Goal: Task Accomplishment & Management: Complete application form

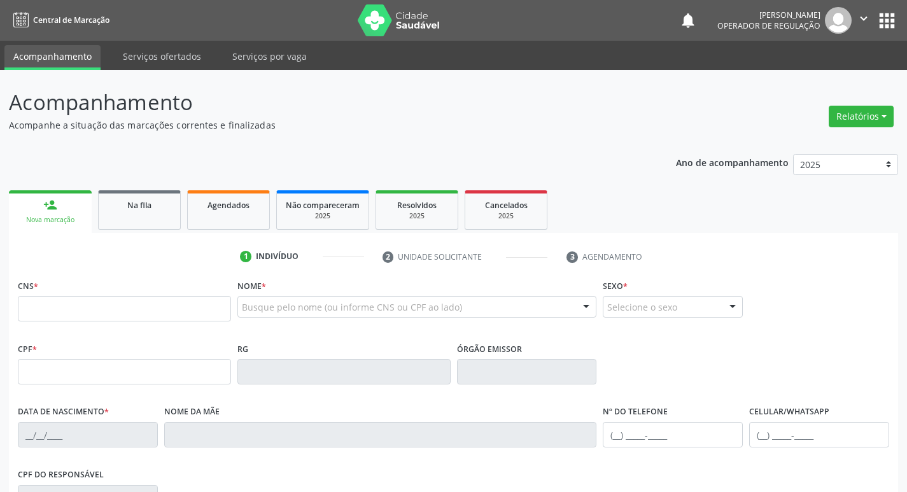
click at [117, 313] on input "text" at bounding box center [124, 308] width 213 height 25
type input "708 0093 5960 2825"
type input "944.177.091-49"
type input "[DATE]"
type input "Ivonete [PERSON_NAME][GEOGRAPHIC_DATA]"
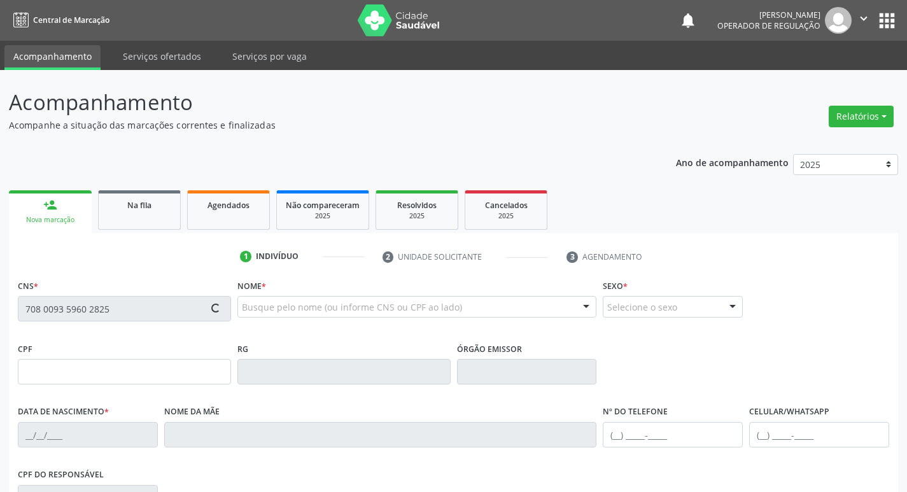
type input "[PHONE_NUMBER]"
type input "53"
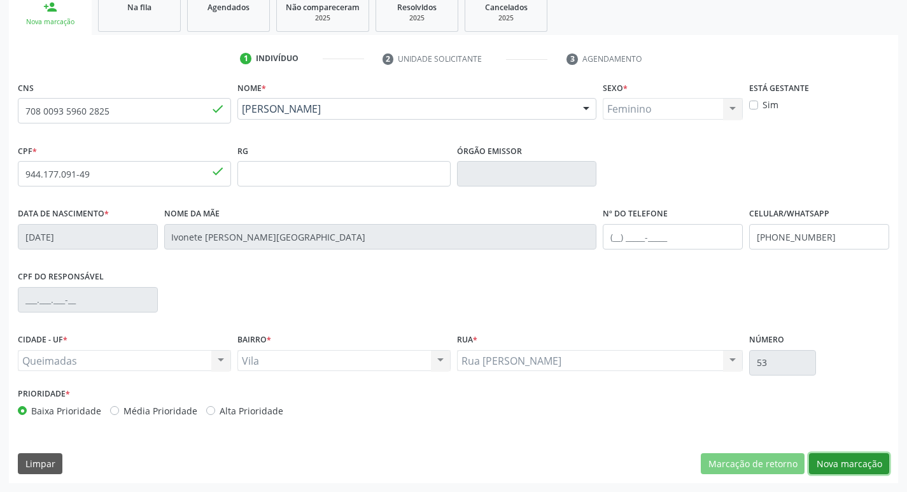
click at [833, 466] on button "Nova marcação" at bounding box center [849, 464] width 80 height 22
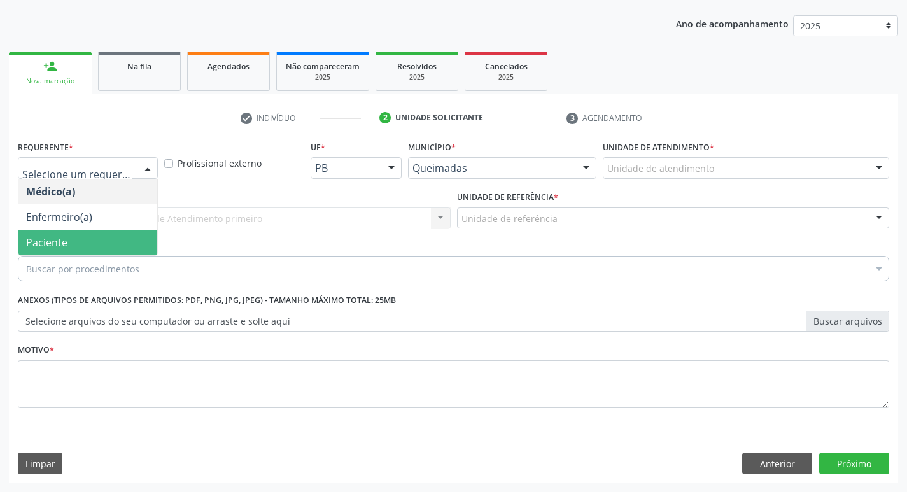
click at [89, 234] on span "Paciente" at bounding box center [87, 242] width 139 height 25
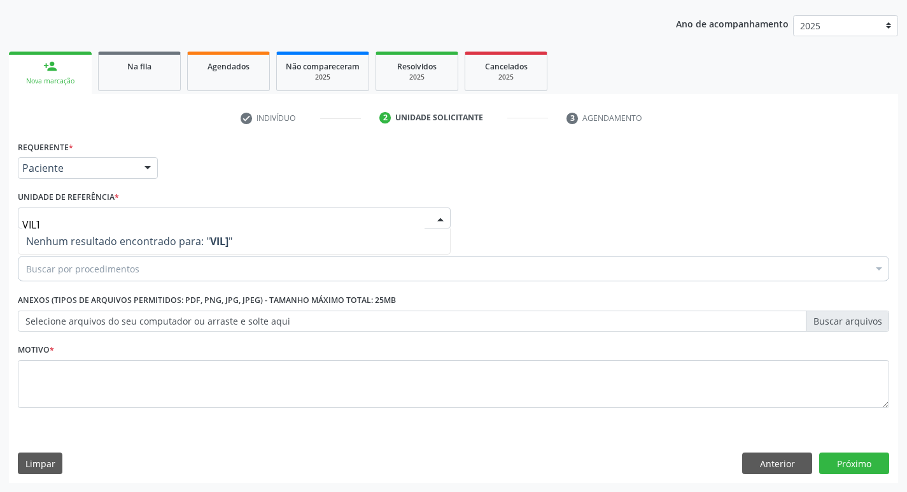
type input "VIL"
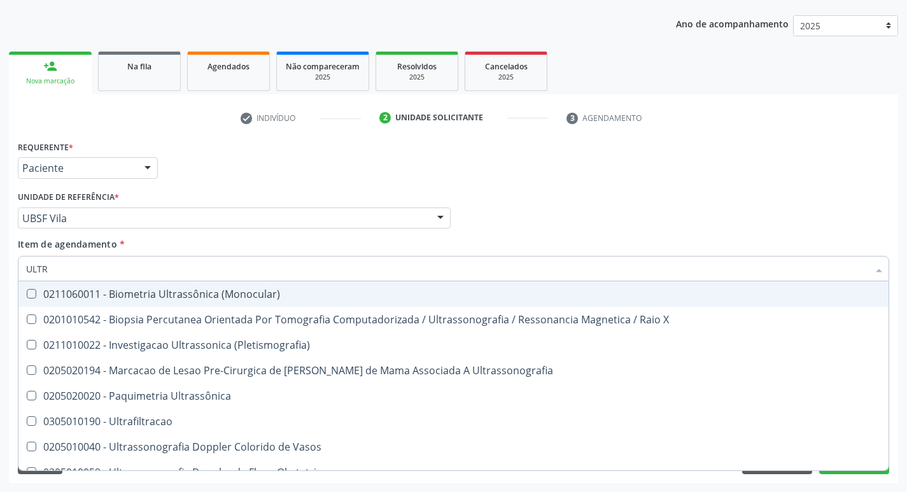
type input "ULTRA"
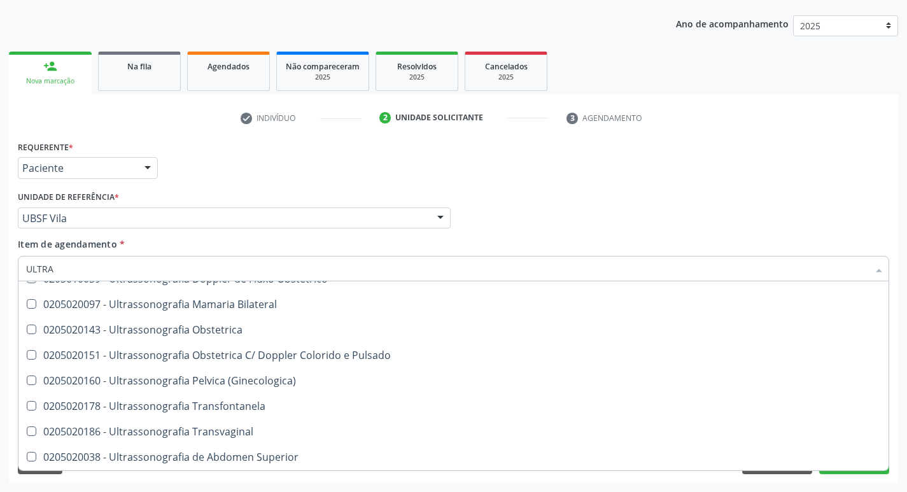
scroll to position [189, 0]
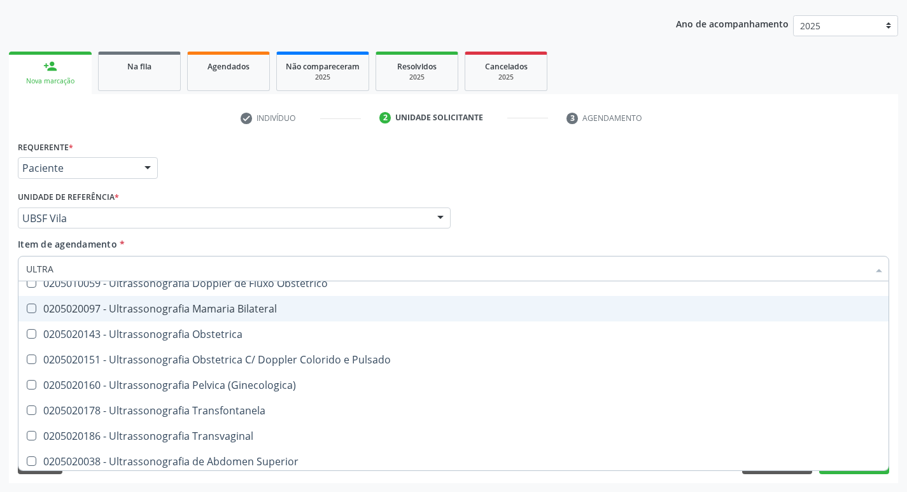
click at [91, 310] on div "0205020097 - Ultrassonografia Mamaria Bilateral" at bounding box center [453, 309] width 855 height 10
checkbox Bilateral "true"
click at [313, 130] on div "check Indivíduo 2 Unidade solicitante 3 Agendamento CNS 708 0093 5960 2825 done…" at bounding box center [453, 296] width 889 height 376
checkbox X "true"
checkbox Bilateral "false"
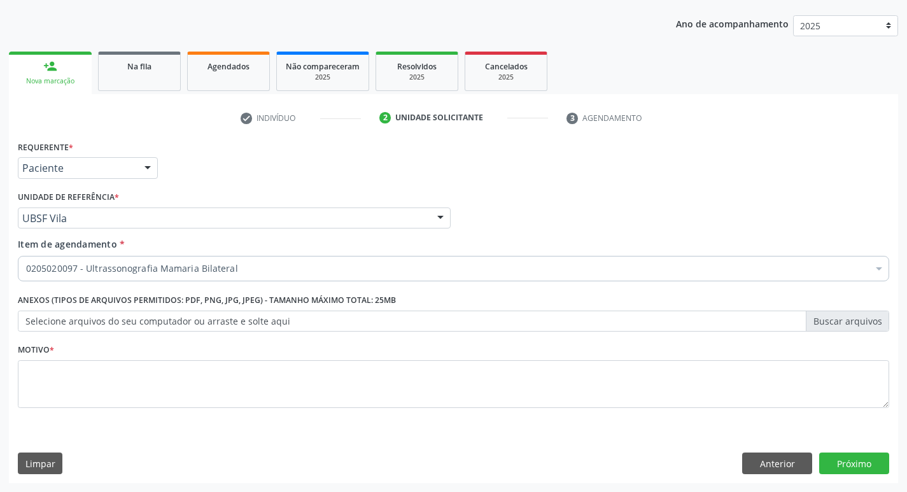
scroll to position [0, 0]
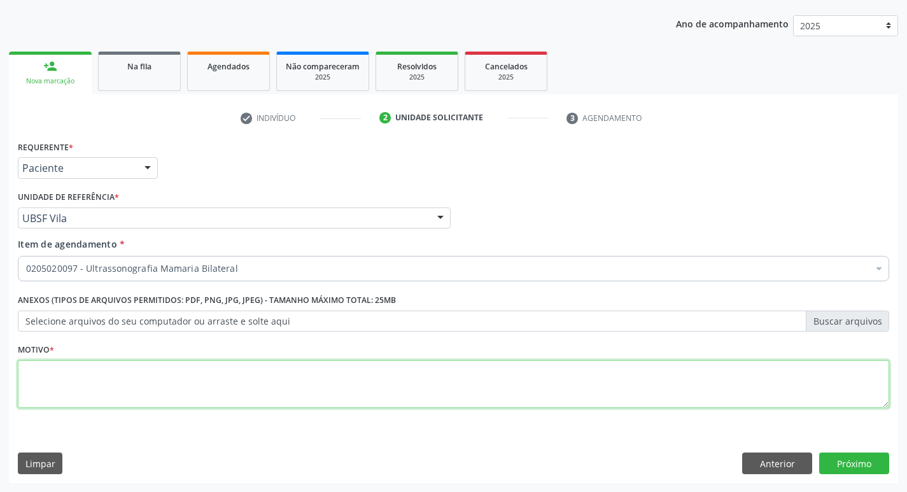
click at [152, 372] on textarea at bounding box center [453, 384] width 871 height 48
type textarea "NODULO MAMARIO"
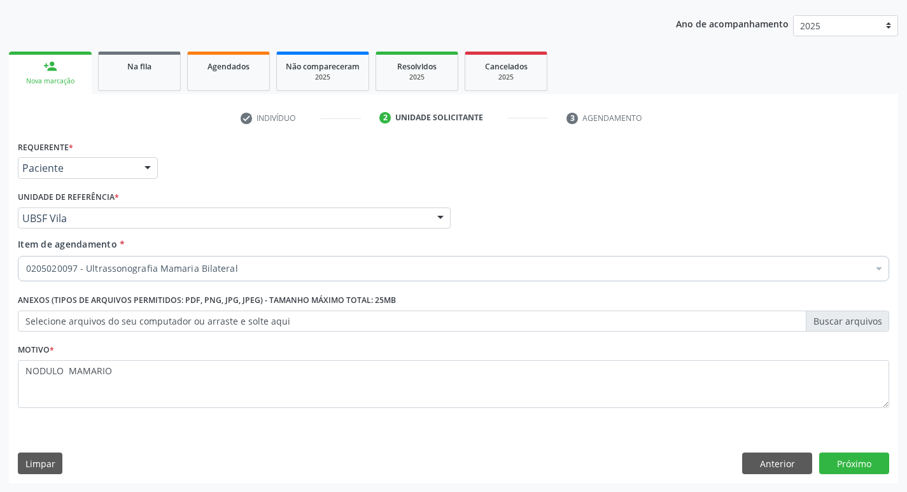
click at [864, 452] on div "Requerente * Paciente Médico(a) Enfermeiro(a) Paciente Nenhum resultado encontr…" at bounding box center [453, 310] width 889 height 346
click at [860, 454] on button "Próximo" at bounding box center [854, 464] width 70 height 22
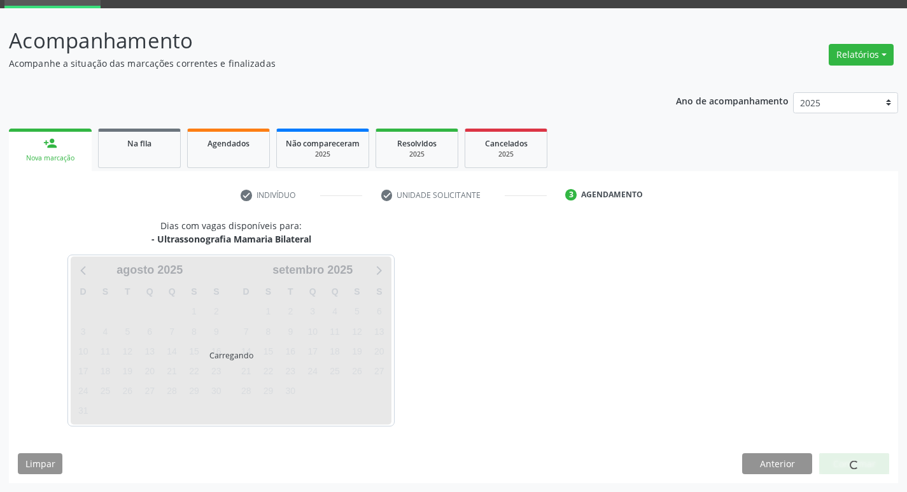
scroll to position [62, 0]
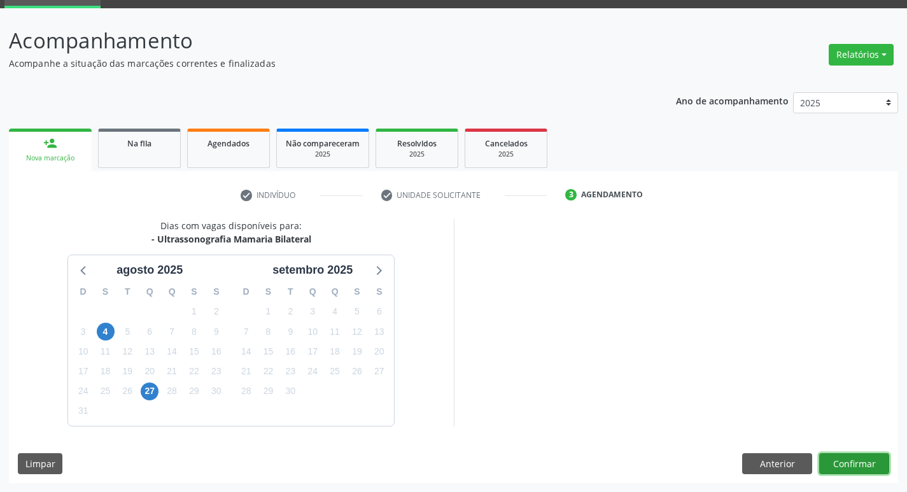
click at [864, 459] on button "Confirmar" at bounding box center [854, 464] width 70 height 22
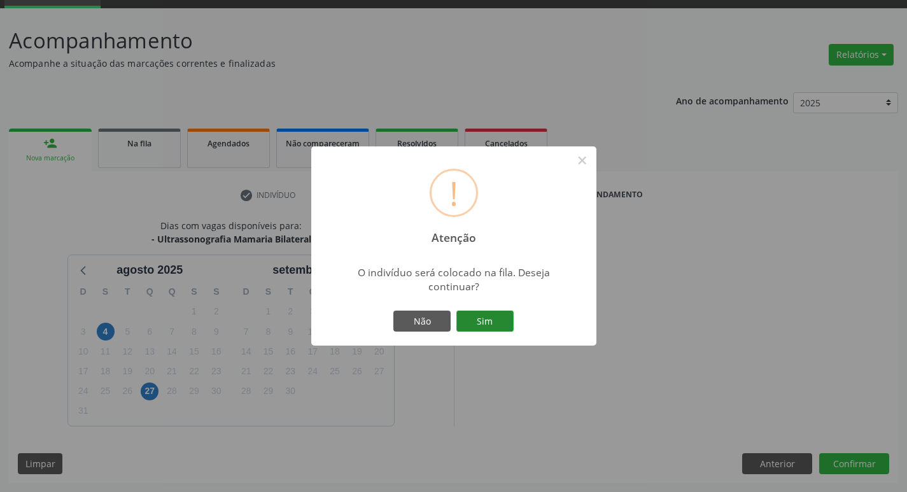
click at [465, 313] on button "Sim" at bounding box center [484, 322] width 57 height 22
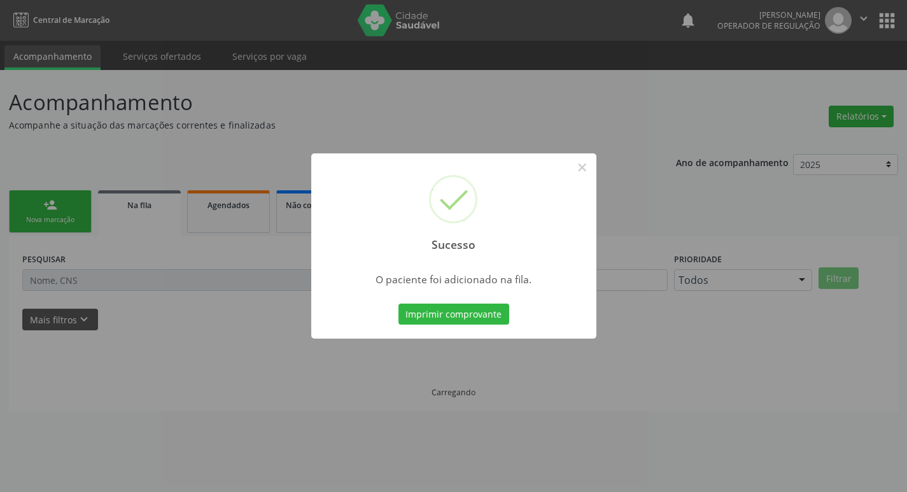
scroll to position [0, 0]
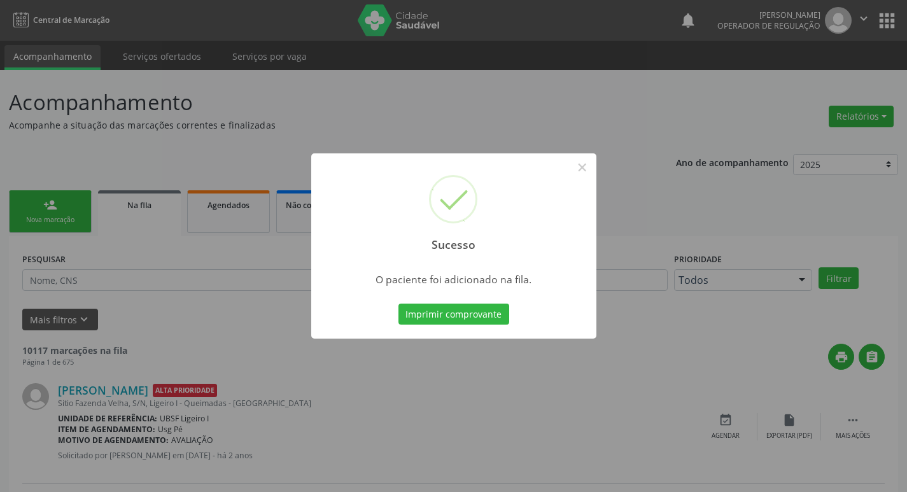
click at [160, 130] on div "Sucesso × O paciente foi adicionado na fila. Imprimir comprovante Cancel" at bounding box center [453, 246] width 907 height 492
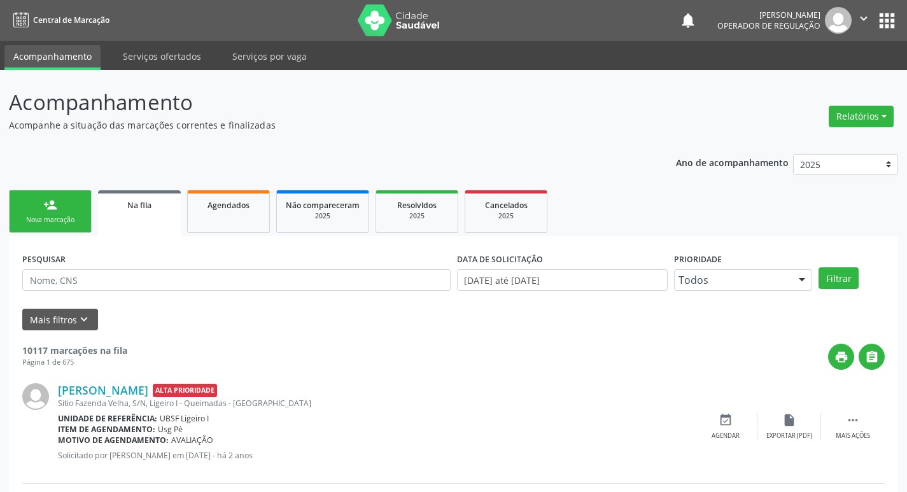
click at [90, 210] on link "person_add Nova marcação" at bounding box center [50, 211] width 83 height 43
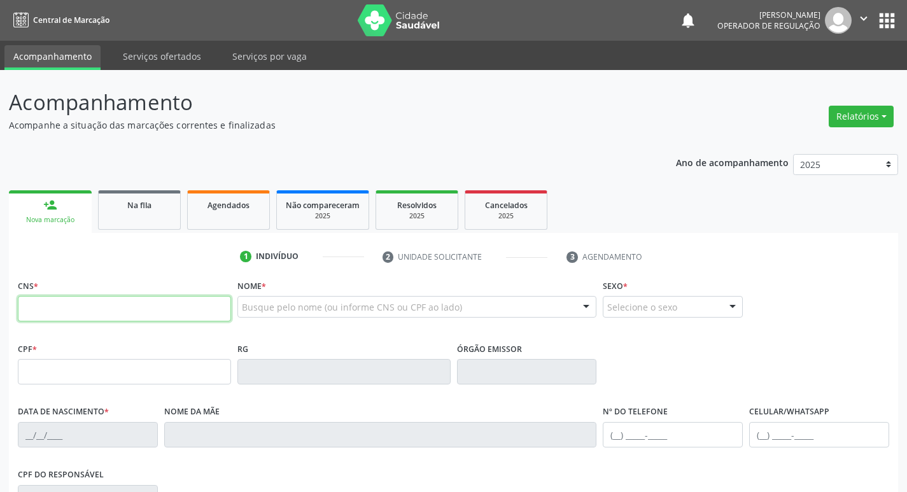
click at [173, 300] on input "text" at bounding box center [124, 308] width 213 height 25
click at [97, 309] on input "text" at bounding box center [124, 308] width 213 height 25
click at [126, 309] on input "text" at bounding box center [124, 308] width 213 height 25
type input "702 3081 3345 9514"
type input "127.402.444-79"
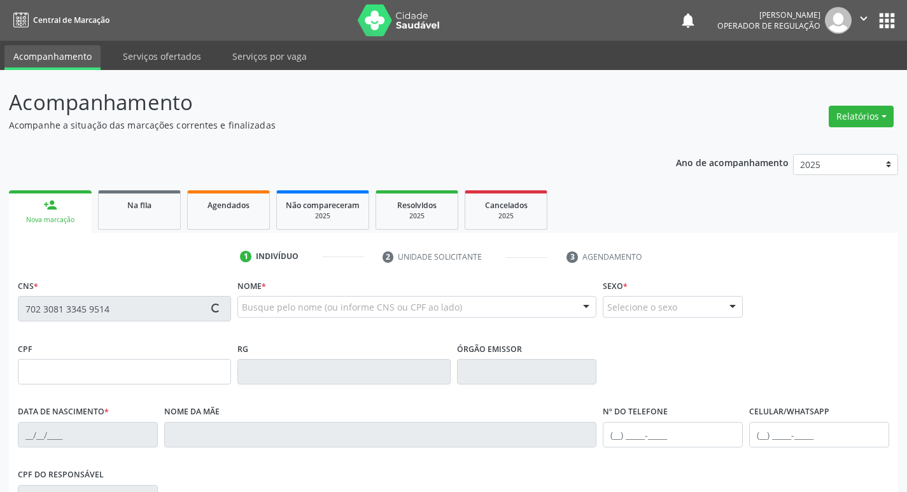
type input "[DATE]"
type input "[PERSON_NAME]"
type input "[PHONE_NUMBER]"
type input "71"
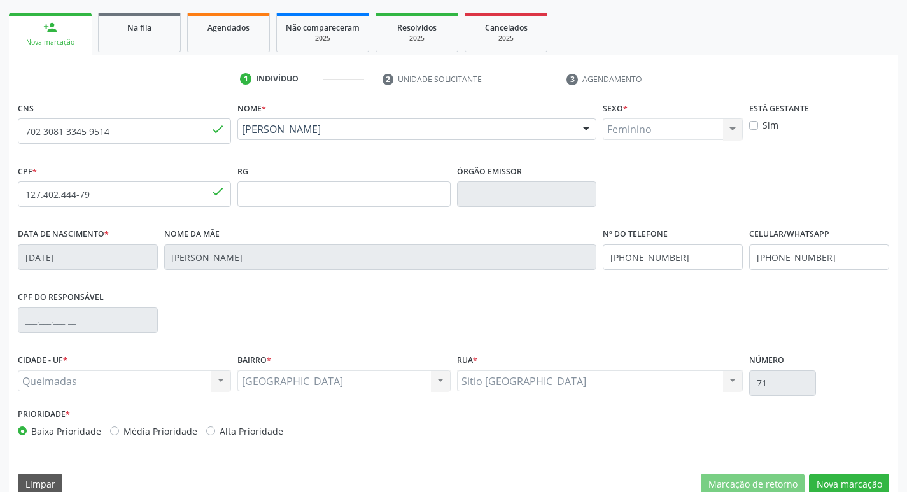
scroll to position [198, 0]
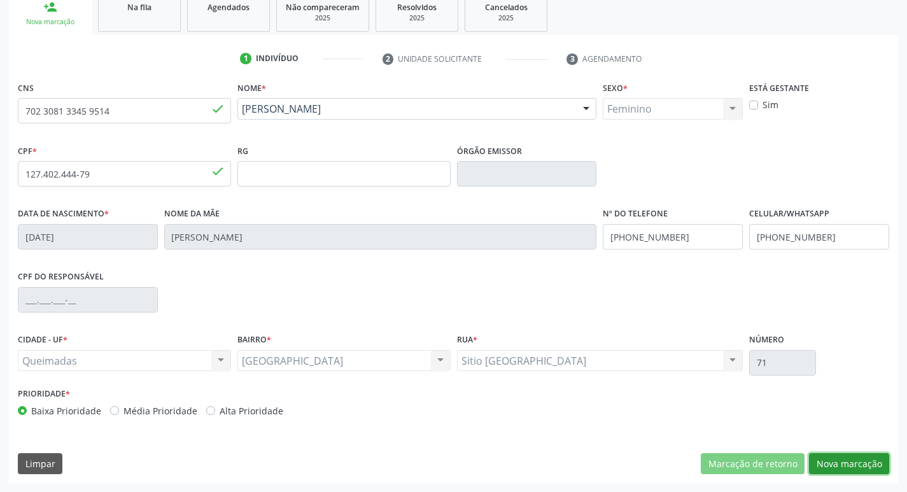
click at [858, 464] on button "Nova marcação" at bounding box center [849, 464] width 80 height 22
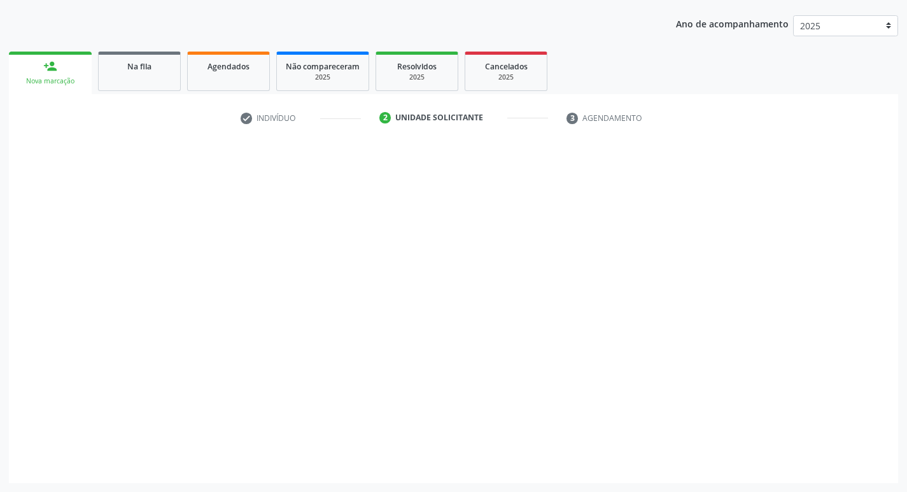
scroll to position [139, 0]
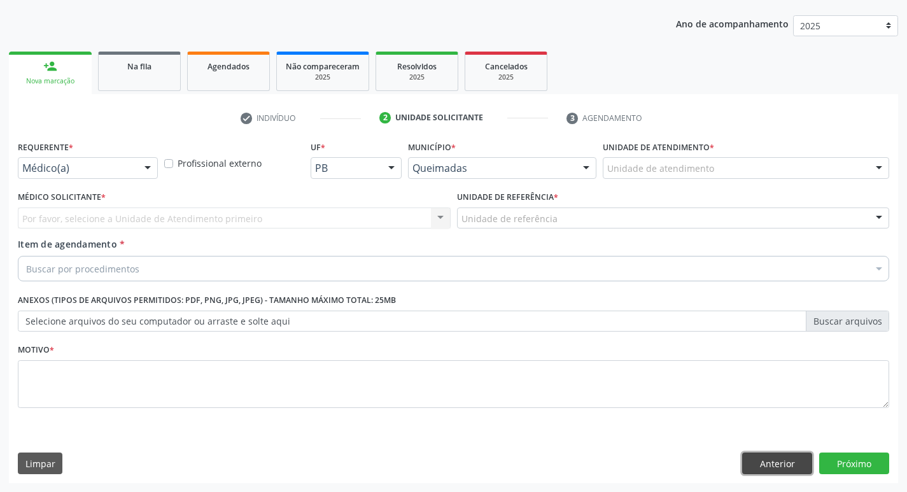
click at [780, 465] on button "Anterior" at bounding box center [777, 464] width 70 height 22
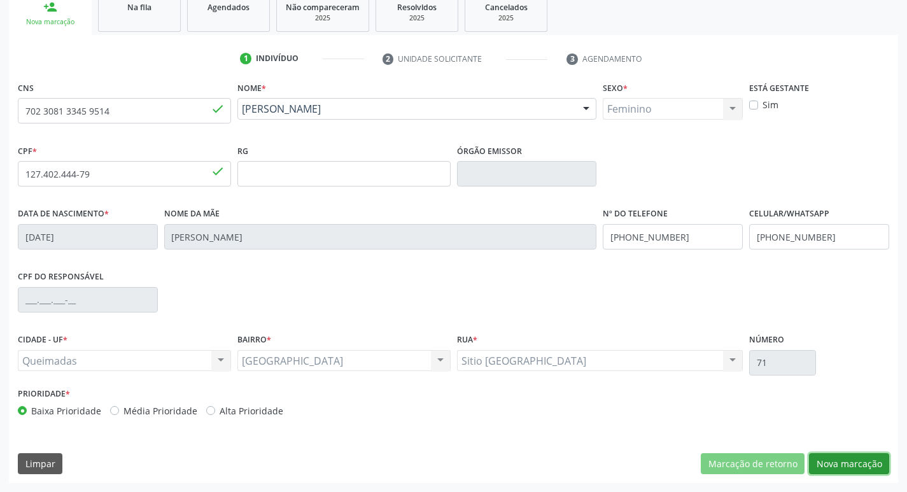
click at [854, 472] on button "Nova marcação" at bounding box center [849, 464] width 80 height 22
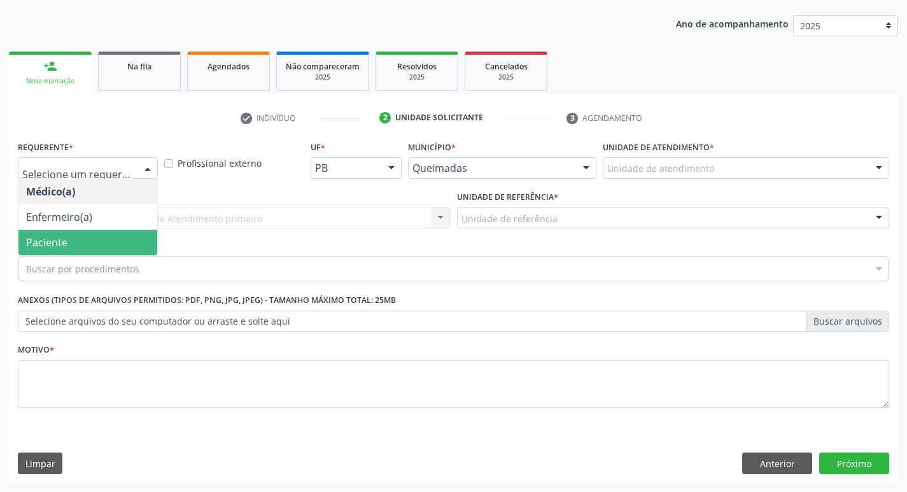
click at [73, 246] on span "Paciente" at bounding box center [87, 242] width 139 height 25
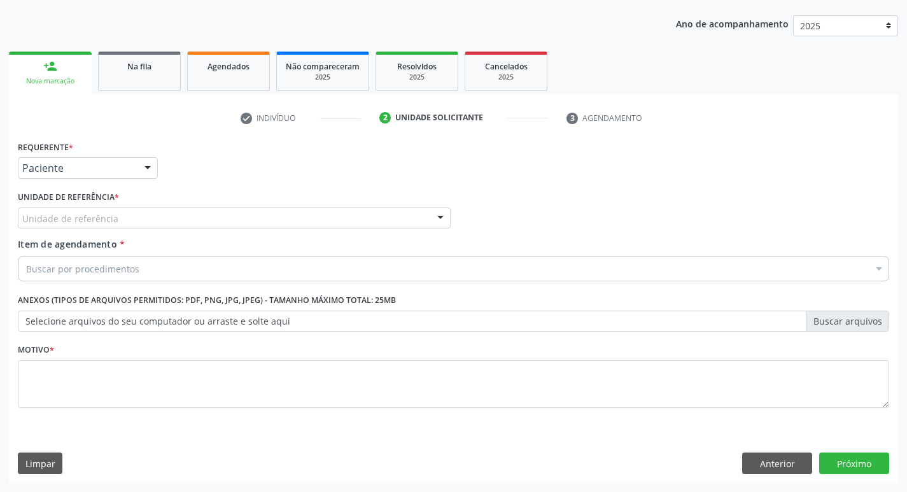
click at [78, 225] on div "Unidade de referência" at bounding box center [234, 219] width 433 height 22
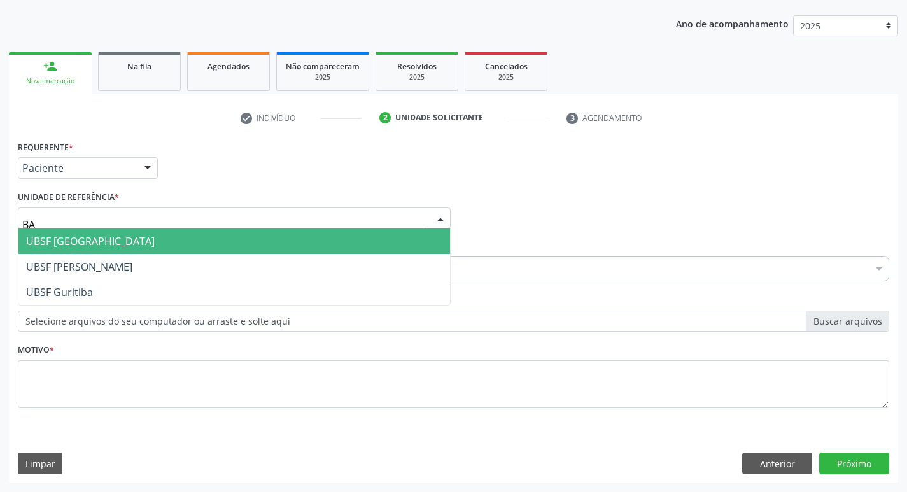
type input "BAI"
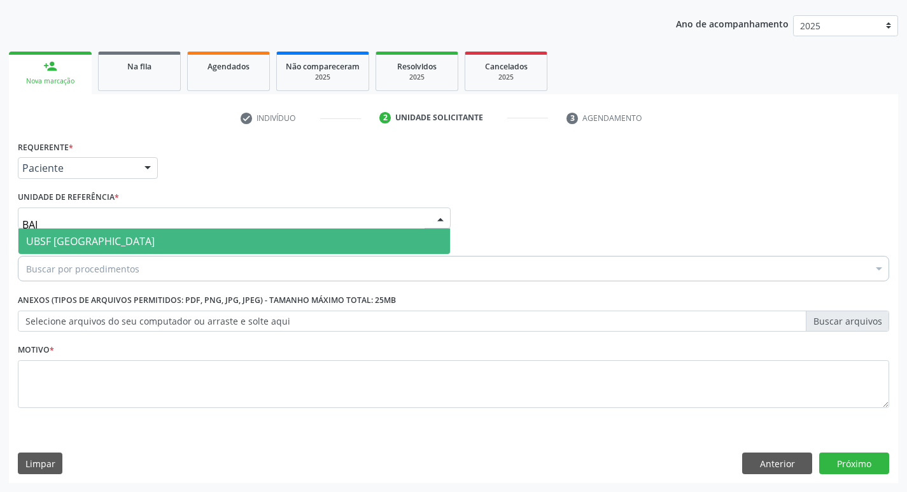
click at [81, 236] on span "UBSF [GEOGRAPHIC_DATA]" at bounding box center [90, 241] width 129 height 14
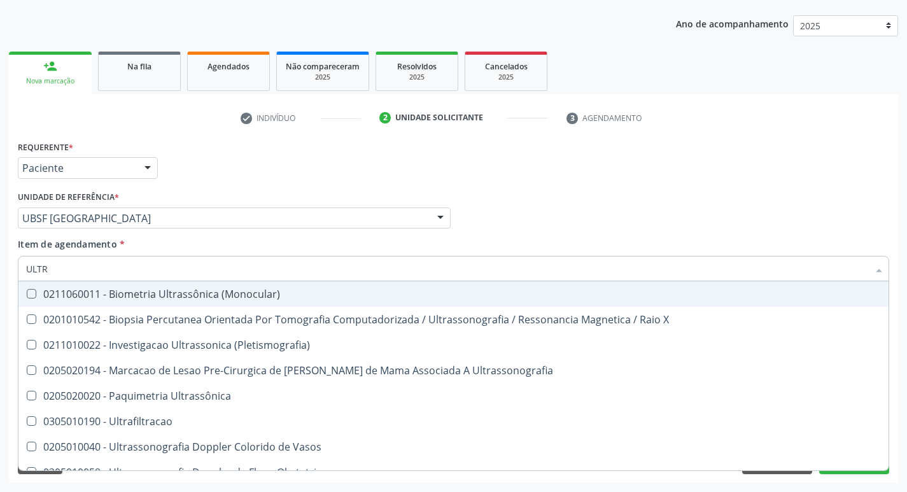
type input "ULTRA"
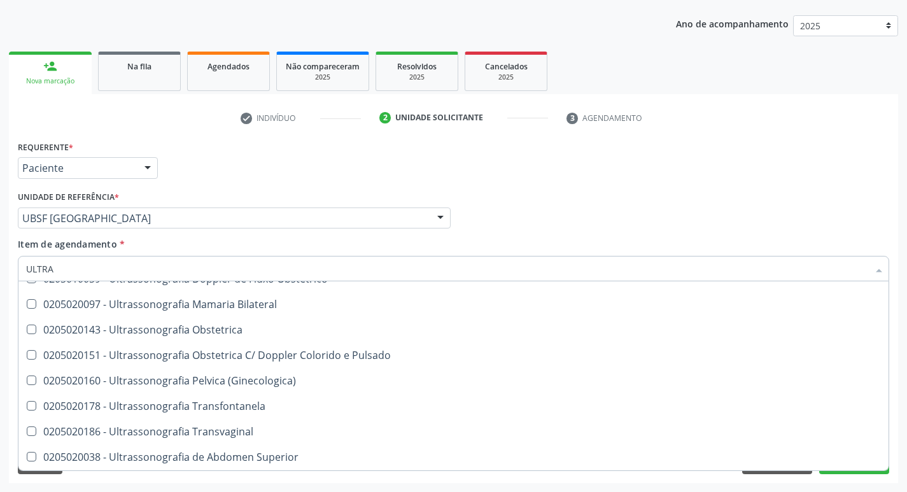
scroll to position [191, 0]
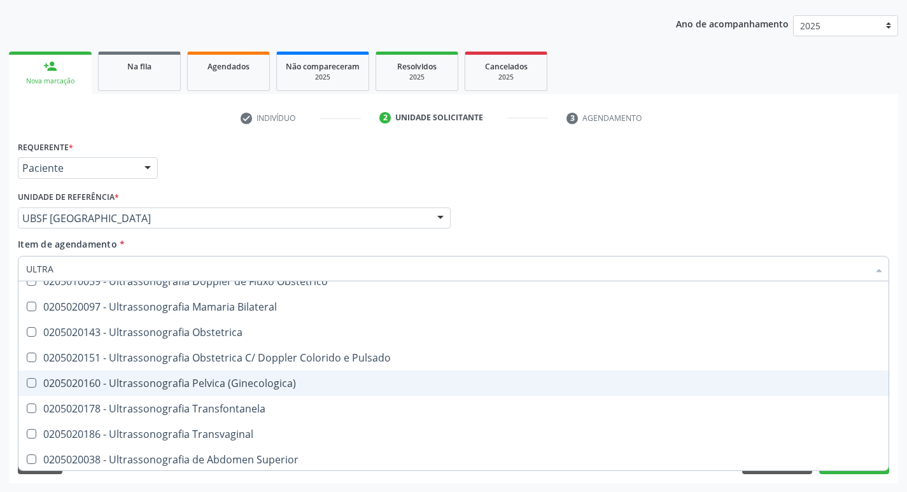
click at [224, 383] on div "0205020160 - Ultrassonografia Pelvica (Ginecologica)" at bounding box center [453, 383] width 855 height 10
checkbox \(Ginecologica\) "true"
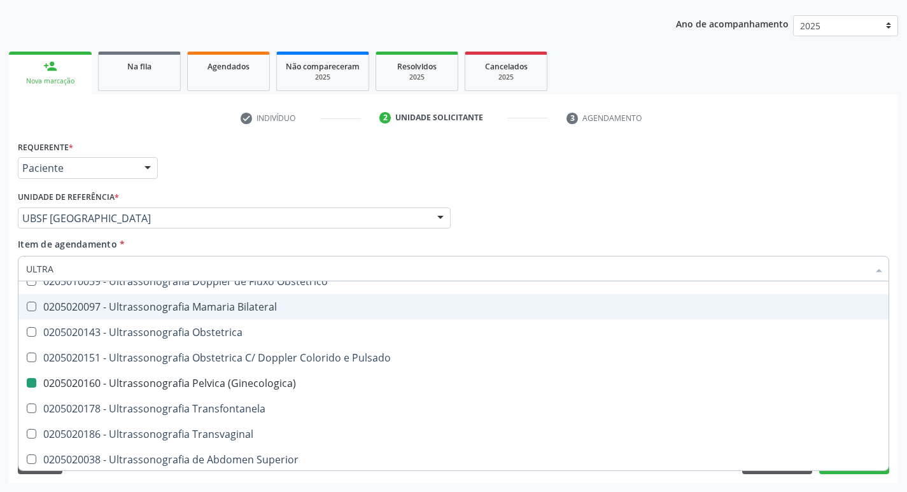
click at [499, 162] on div "Requerente * Paciente Médico(a) Enfermeiro(a) Paciente Nenhum resultado encontr…" at bounding box center [454, 162] width 878 height 50
checkbox X "true"
checkbox \(Ginecologica\) "false"
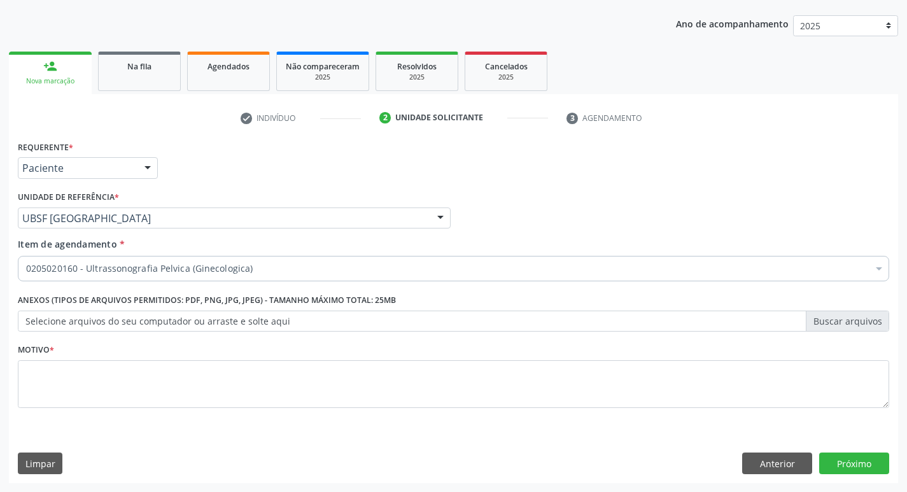
scroll to position [0, 0]
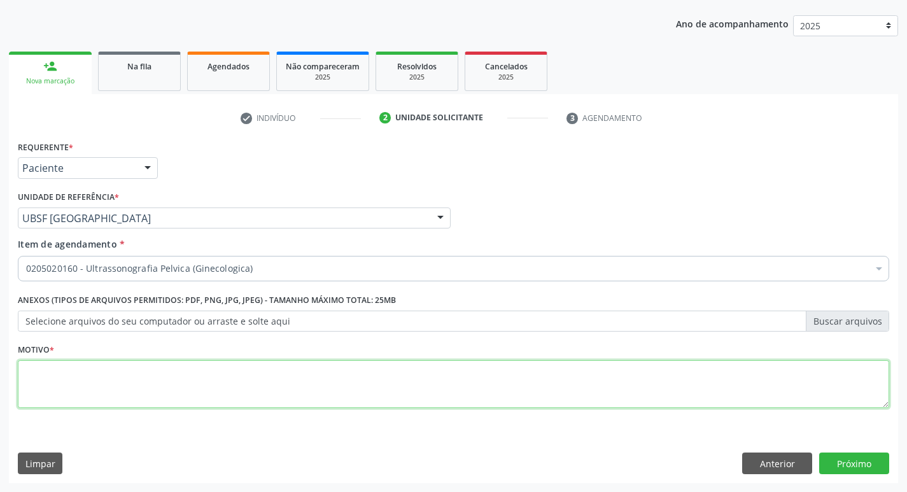
click at [247, 386] on textarea at bounding box center [453, 384] width 871 height 48
type textarea "AMENOREIA"
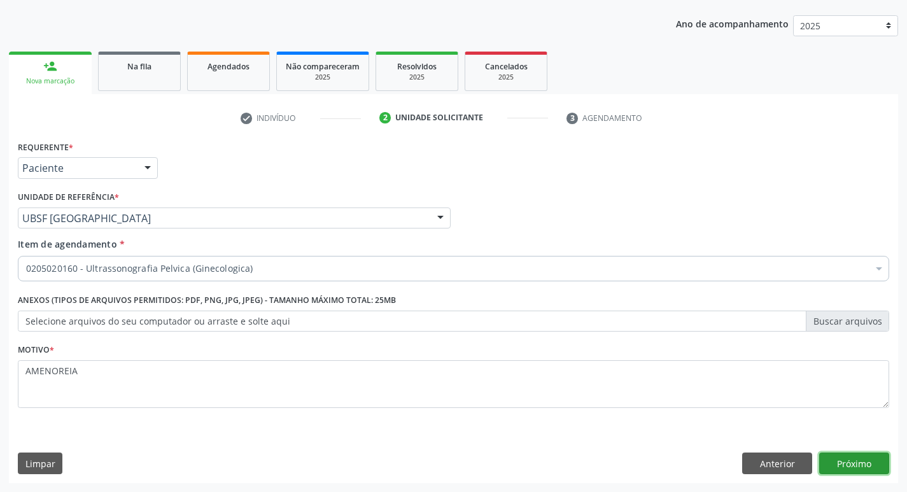
click at [853, 465] on button "Próximo" at bounding box center [854, 464] width 70 height 22
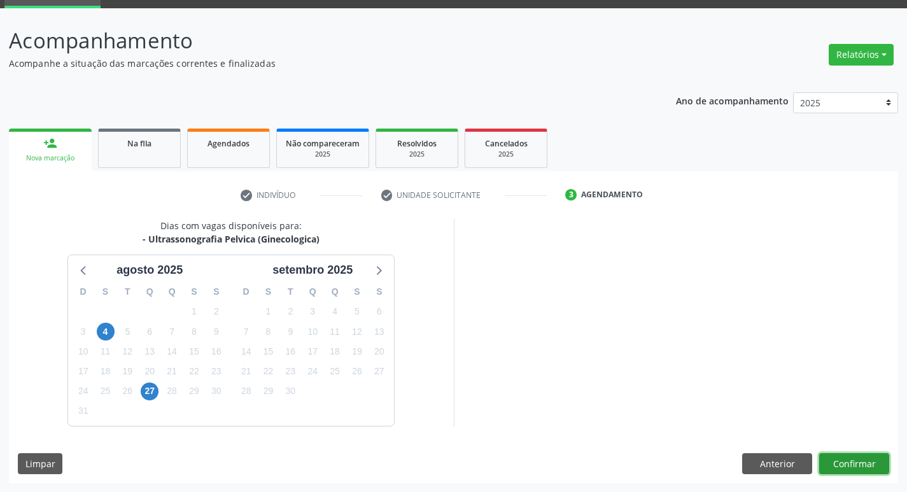
click at [854, 463] on button "Confirmar" at bounding box center [854, 464] width 70 height 22
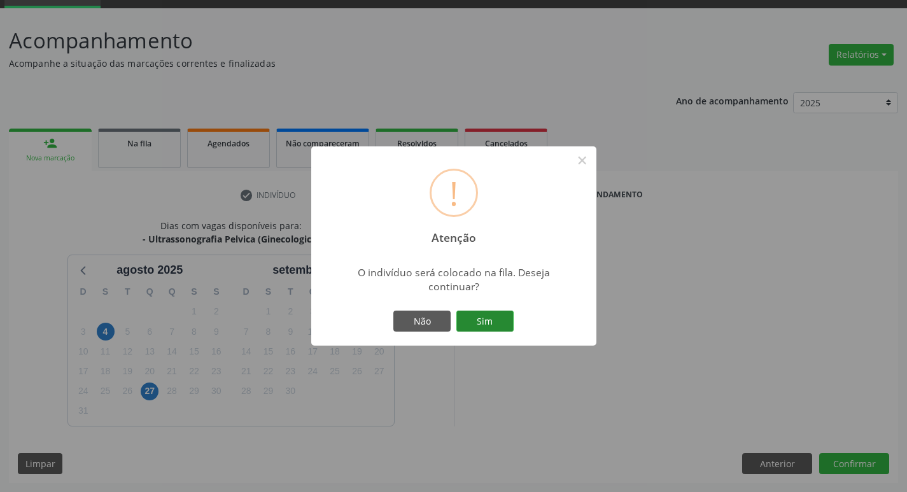
click at [482, 330] on button "Sim" at bounding box center [484, 322] width 57 height 22
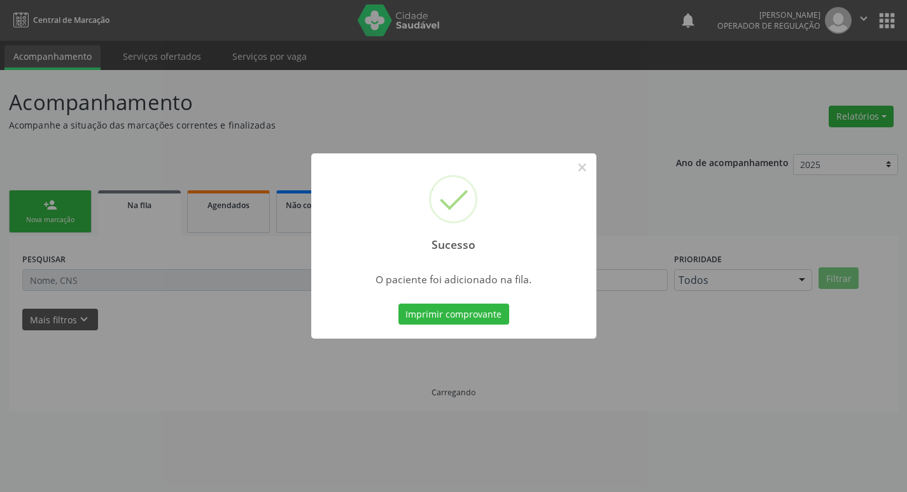
scroll to position [0, 0]
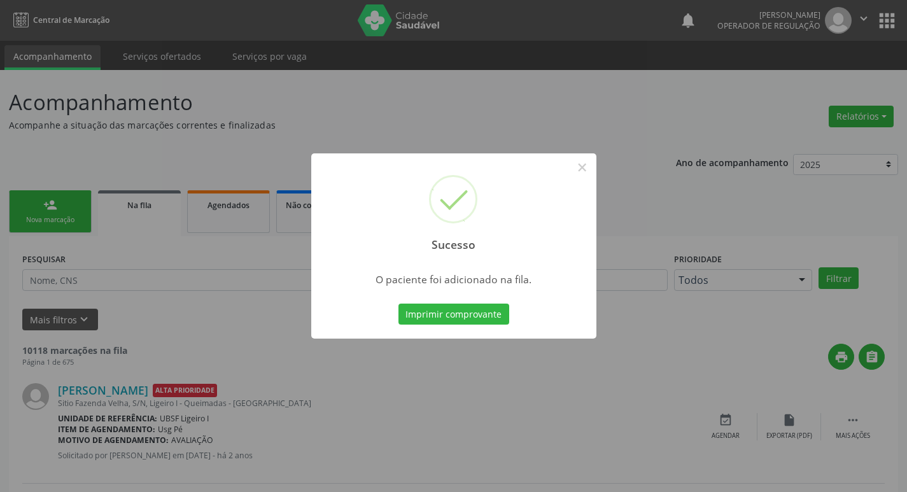
click at [281, 125] on div "Sucesso × O paciente foi adicionado na fila. Imprimir comprovante Cancel" at bounding box center [453, 246] width 907 height 492
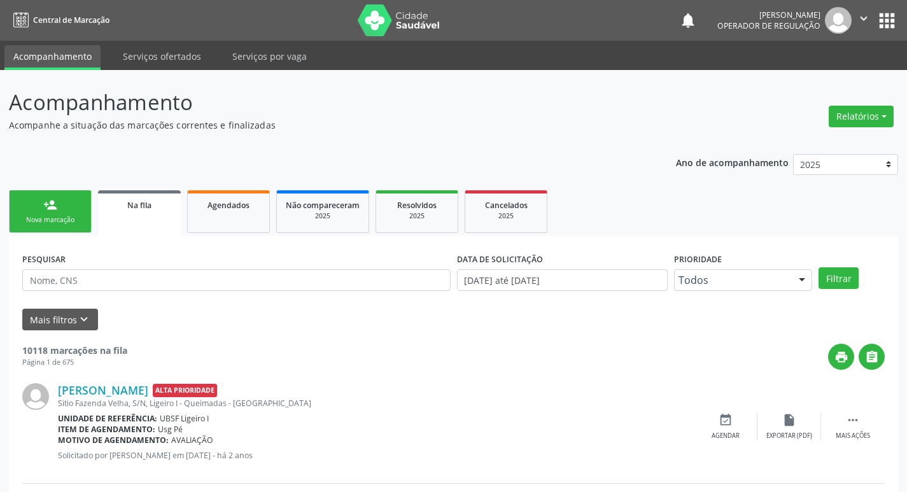
click at [67, 202] on link "person_add Nova marcação" at bounding box center [50, 211] width 83 height 43
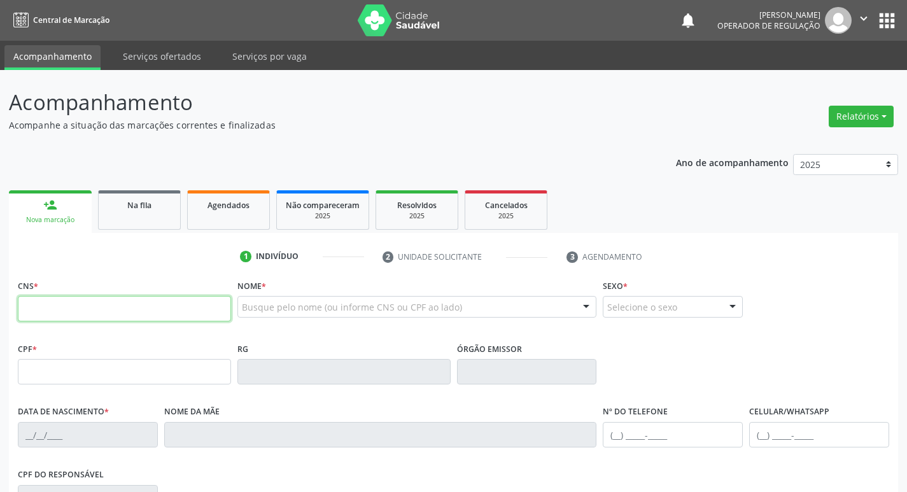
click at [141, 297] on input "text" at bounding box center [124, 308] width 213 height 25
click at [120, 289] on div "CNS *" at bounding box center [124, 298] width 213 height 45
click at [107, 313] on input "text" at bounding box center [124, 308] width 213 height 25
type input "708 5003 8895 1074"
type input "141.056.734-67"
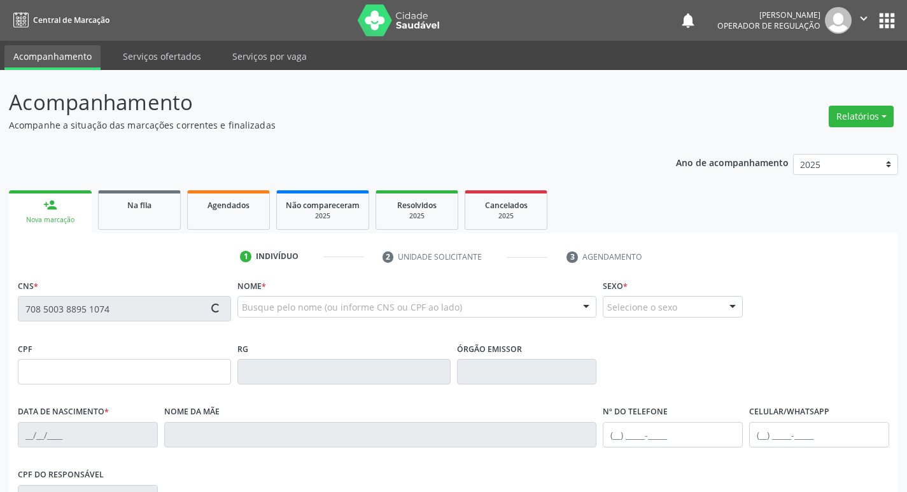
type input "[DATE]"
type input "[PERSON_NAME]"
type input "[PHONE_NUMBER]"
type input "021.865.294-16"
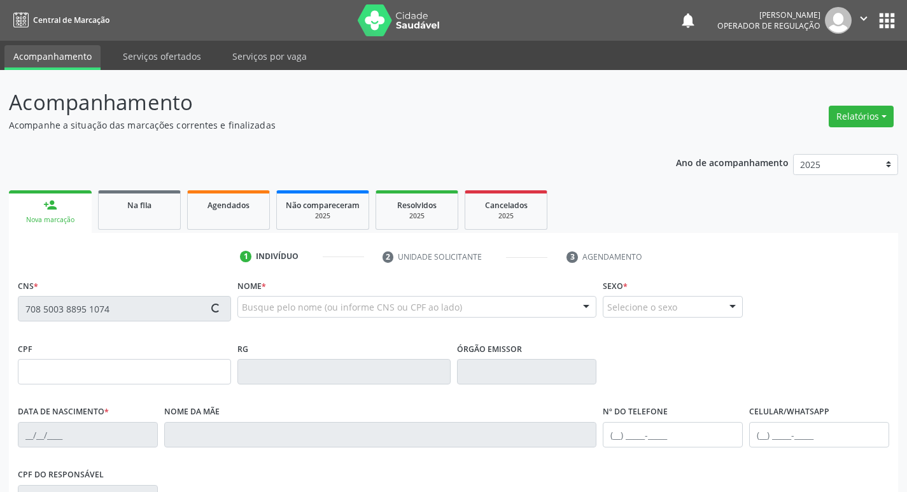
type input "84"
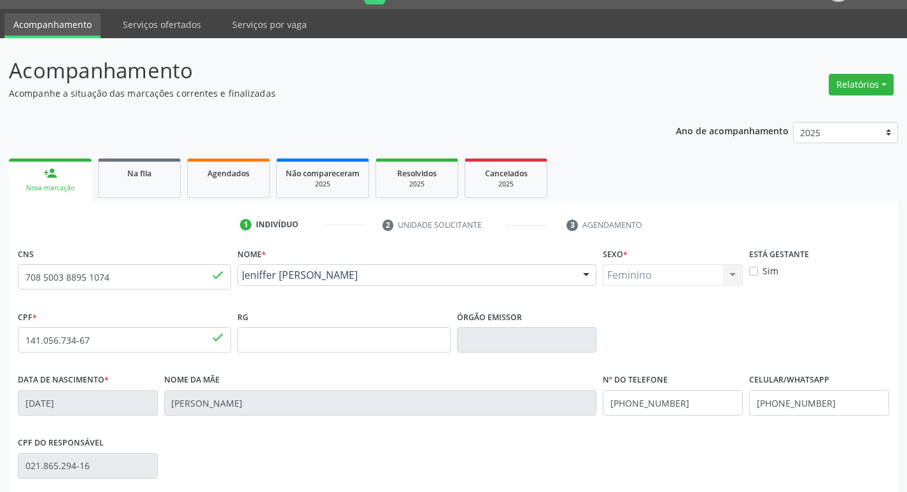
scroll to position [198, 0]
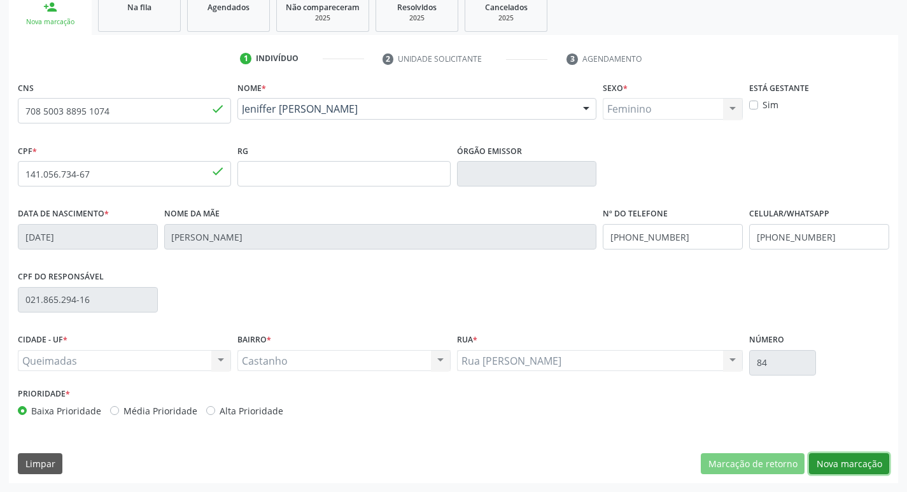
click at [827, 463] on button "Nova marcação" at bounding box center [849, 464] width 80 height 22
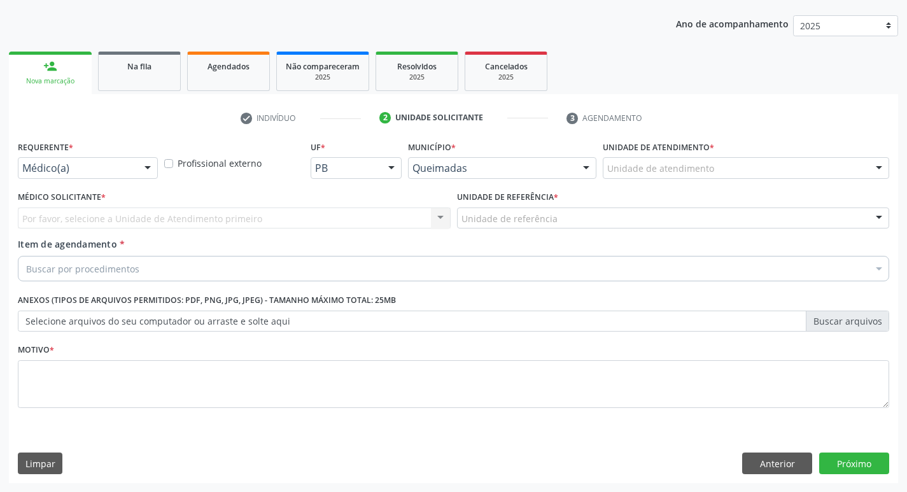
scroll to position [139, 0]
click at [143, 176] on div at bounding box center [147, 169] width 19 height 22
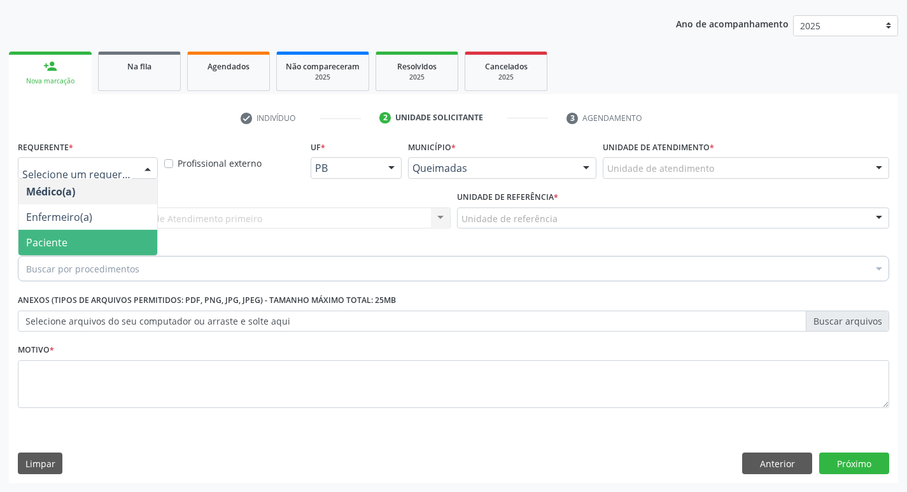
click at [107, 245] on span "Paciente" at bounding box center [87, 242] width 139 height 25
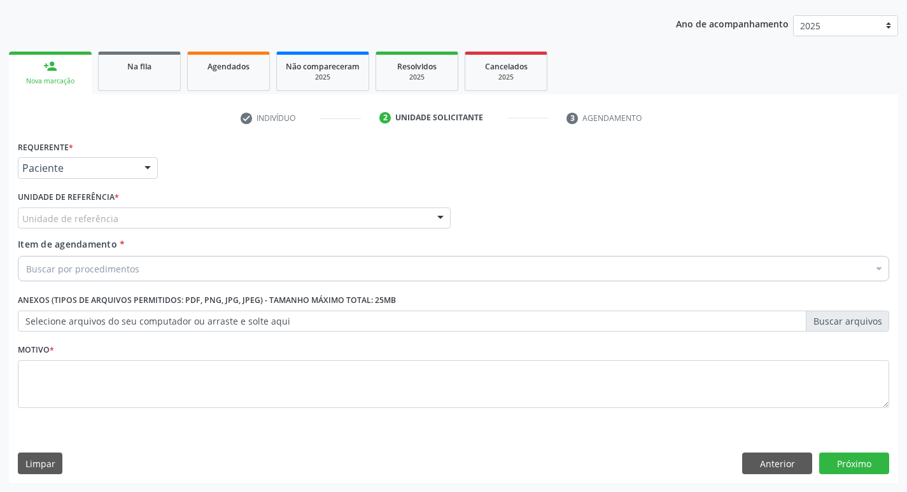
click at [116, 218] on div "Unidade de referência" at bounding box center [234, 219] width 433 height 22
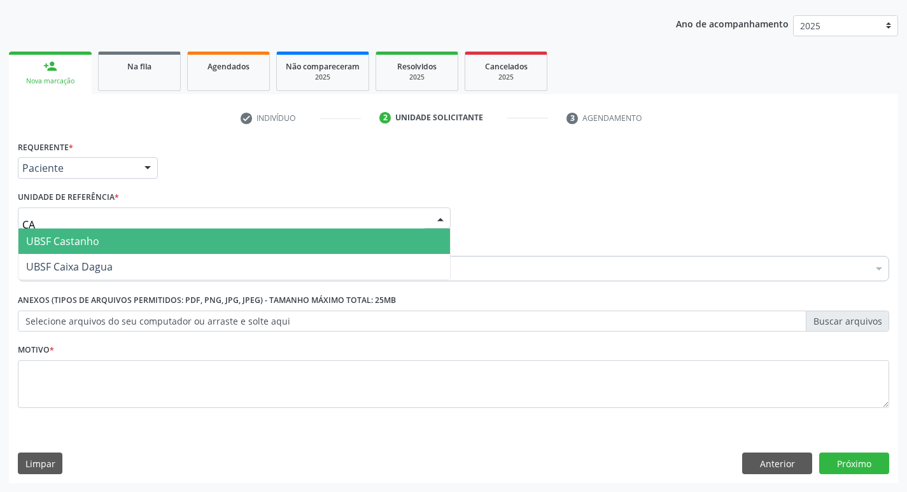
type input "CAS"
click at [113, 236] on span "UBSF Castanho" at bounding box center [234, 241] width 432 height 25
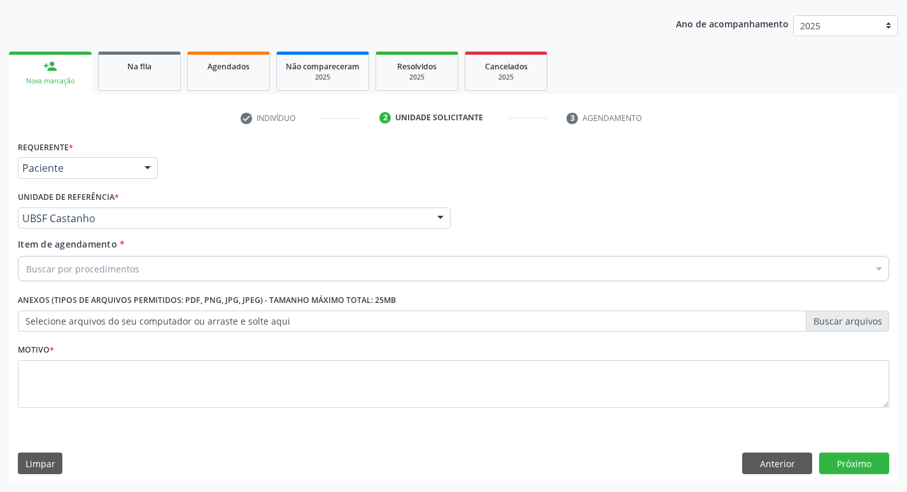
click at [110, 283] on div "Item de agendamento * Buscar por procedimentos Selecionar todos 0604320140 - Ab…" at bounding box center [454, 261] width 878 height 49
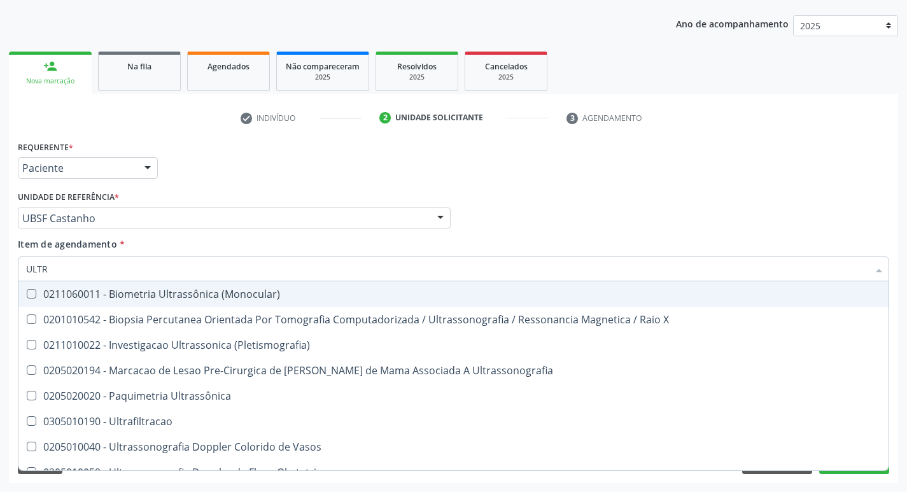
type input "ULTRA"
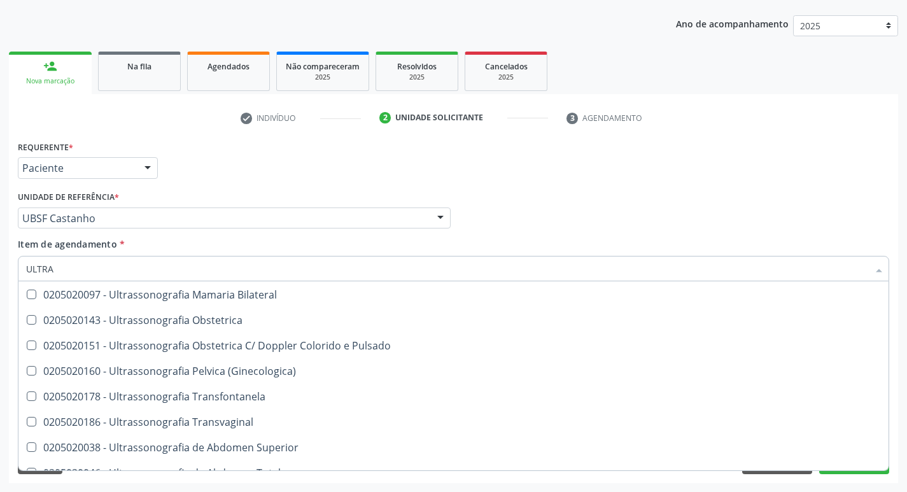
scroll to position [198, 0]
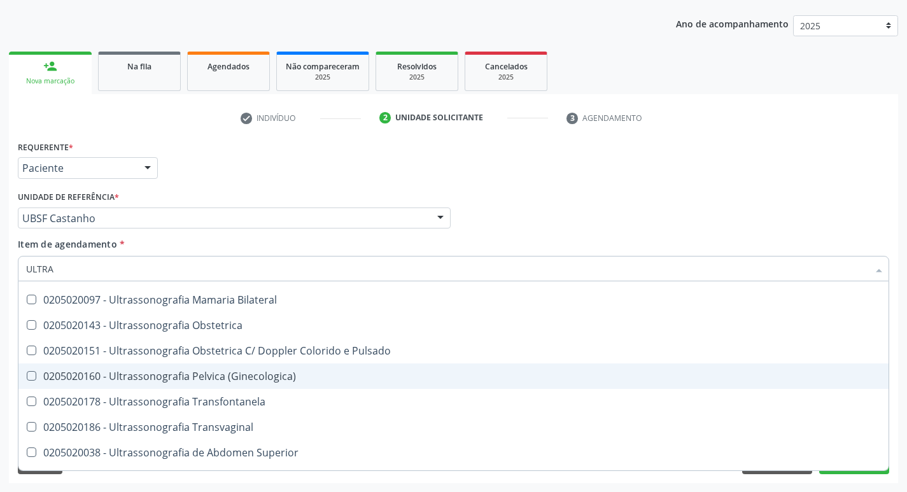
click at [325, 369] on span "0205020160 - Ultrassonografia Pelvica (Ginecologica)" at bounding box center [453, 375] width 870 height 25
checkbox \(Ginecologica\) "true"
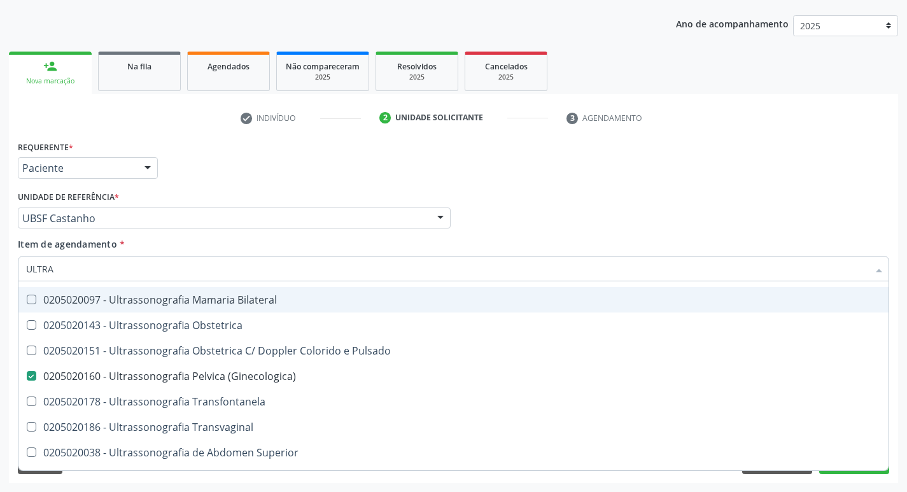
click at [791, 163] on div "Requerente * Paciente Médico(a) Enfermeiro(a) Paciente Nenhum resultado encontr…" at bounding box center [454, 162] width 878 height 50
checkbox X "true"
checkbox \(Ginecologica\) "false"
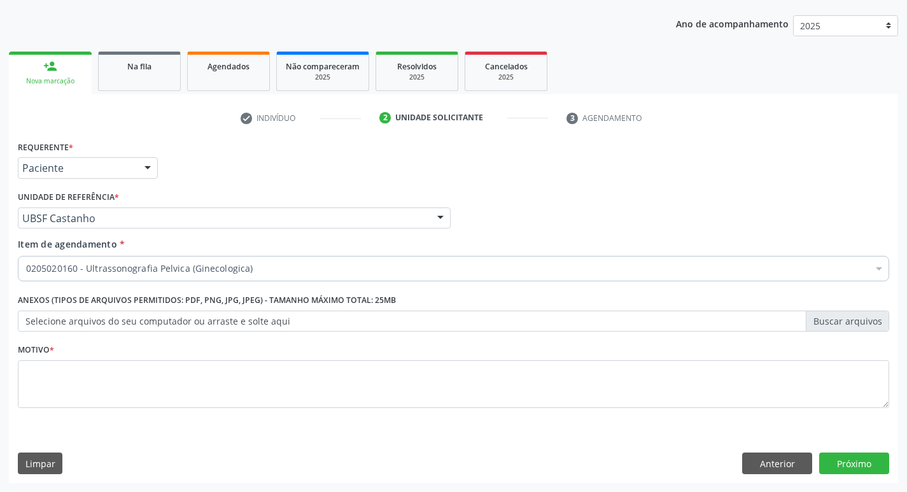
scroll to position [0, 0]
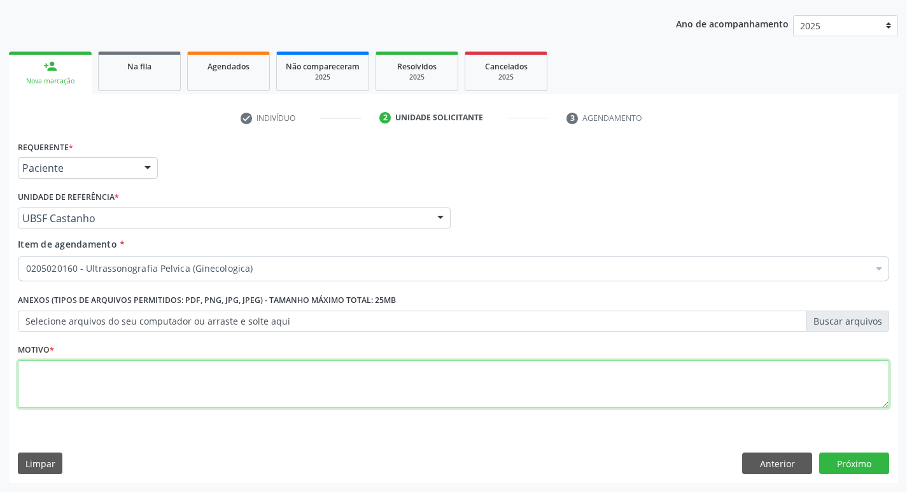
click at [109, 383] on textarea at bounding box center [453, 384] width 871 height 48
type textarea "0205020160"
drag, startPoint x: 109, startPoint y: 383, endPoint x: 0, endPoint y: 377, distance: 109.0
click at [0, 377] on div "Acompanhamento Acompanhe a situação das marcações correntes e finalizadas Relat…" at bounding box center [453, 211] width 907 height 561
type textarea "ROTINA"
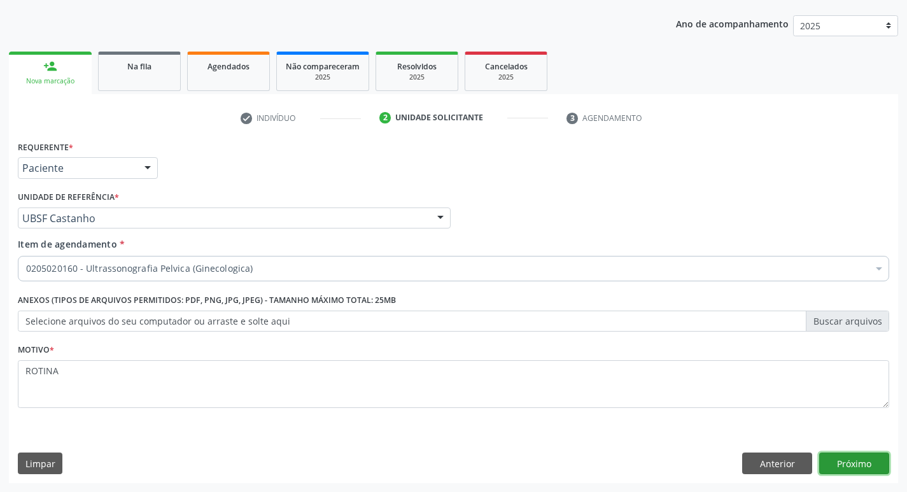
click at [863, 463] on button "Próximo" at bounding box center [854, 464] width 70 height 22
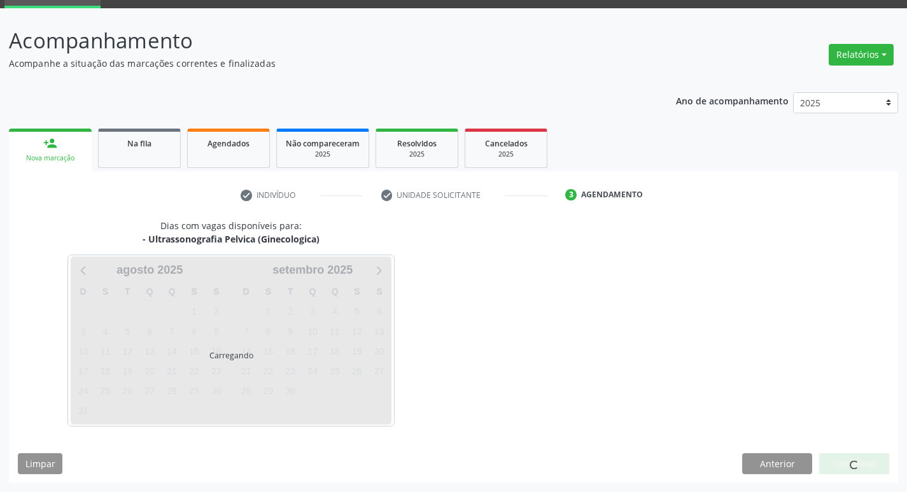
scroll to position [62, 0]
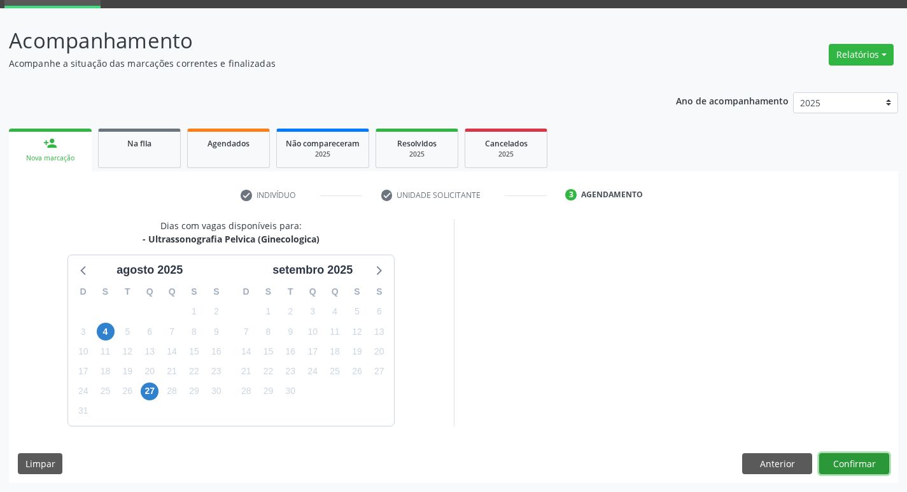
click at [859, 457] on button "Confirmar" at bounding box center [854, 464] width 70 height 22
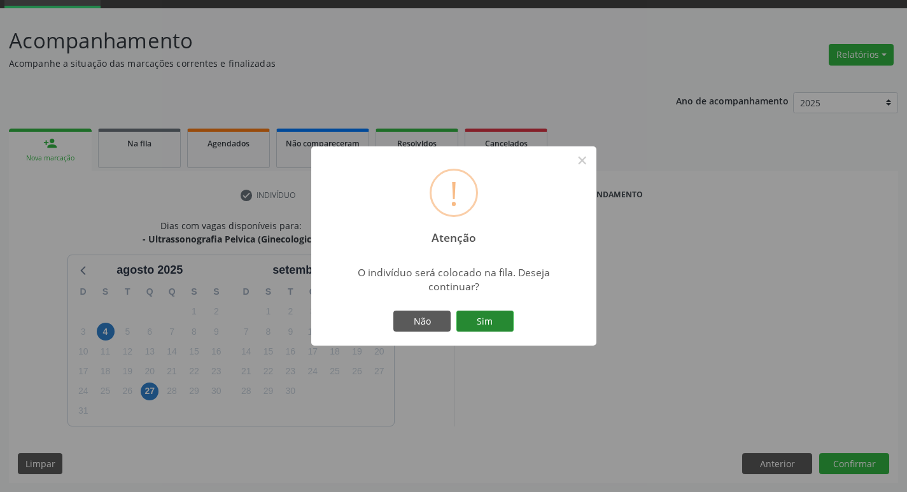
click at [474, 327] on button "Sim" at bounding box center [484, 322] width 57 height 22
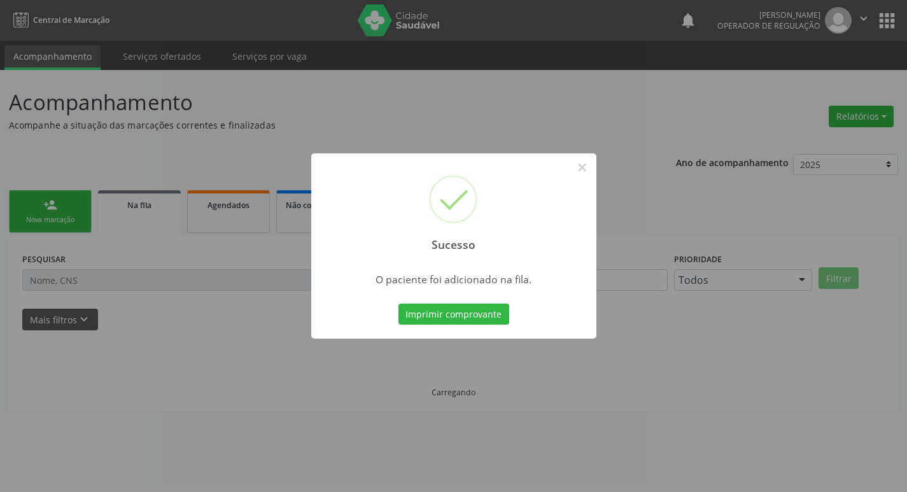
scroll to position [0, 0]
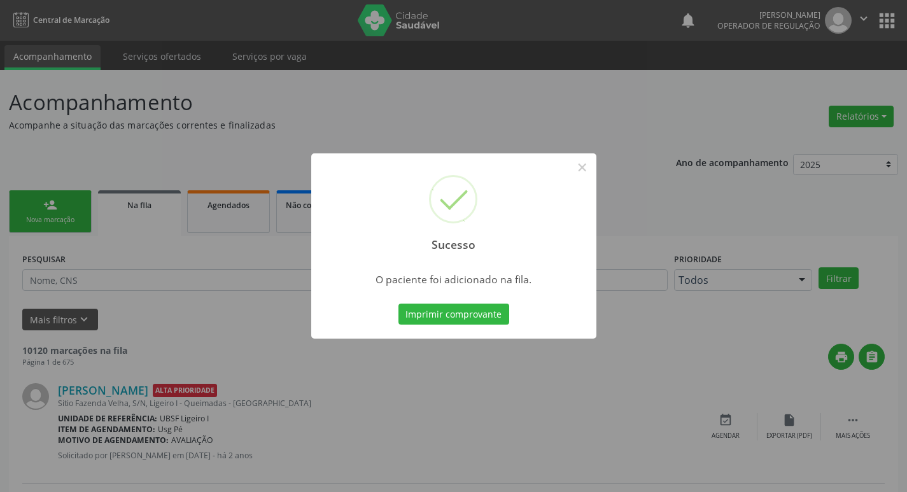
click at [159, 107] on div "Sucesso × O paciente foi adicionado na fila. Imprimir comprovante Cancel" at bounding box center [453, 246] width 907 height 492
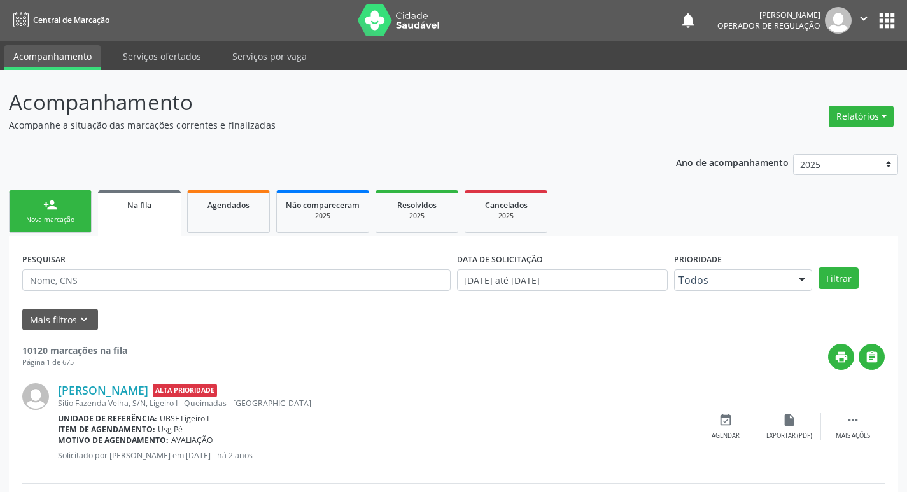
click at [78, 203] on link "person_add Nova marcação" at bounding box center [50, 211] width 83 height 43
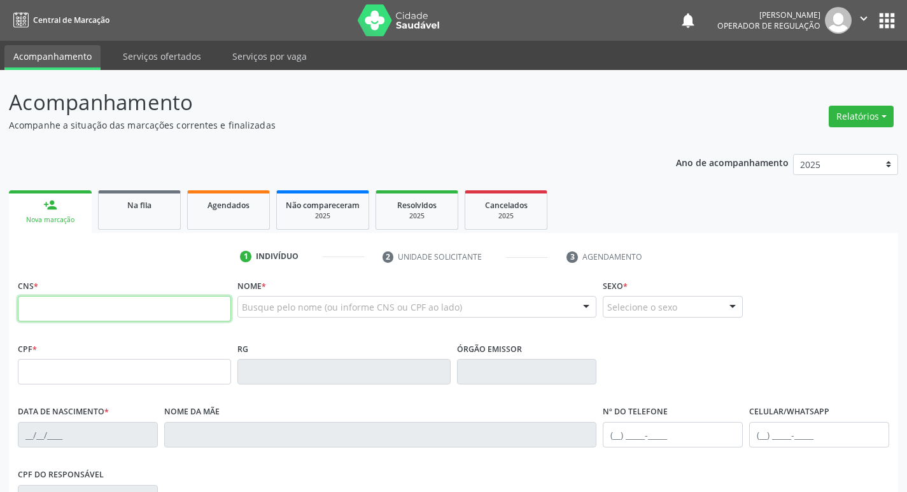
click at [92, 309] on input "text" at bounding box center [124, 308] width 213 height 25
type input "708 0083 5247 1821"
type input "185.117.017-02"
type input "[DATE]"
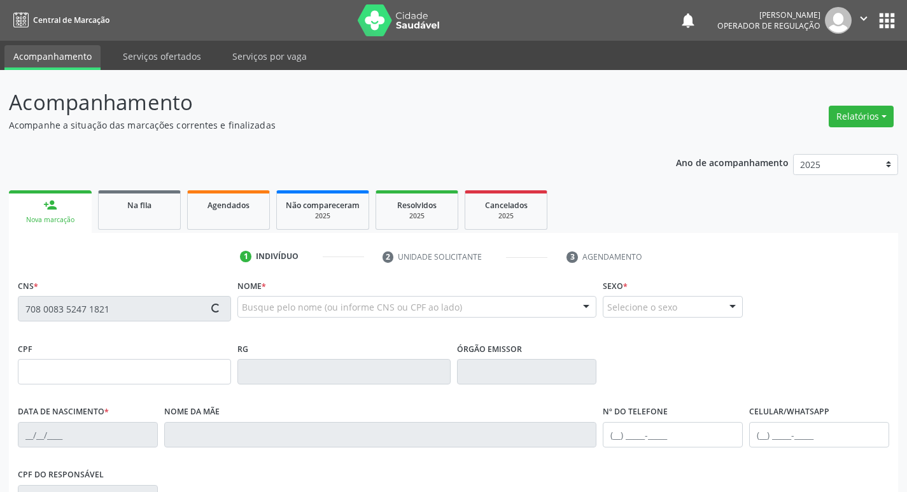
type input "[PERSON_NAME]"
type input "[PHONE_NUMBER]"
type input "024.765.694-10"
type input "143"
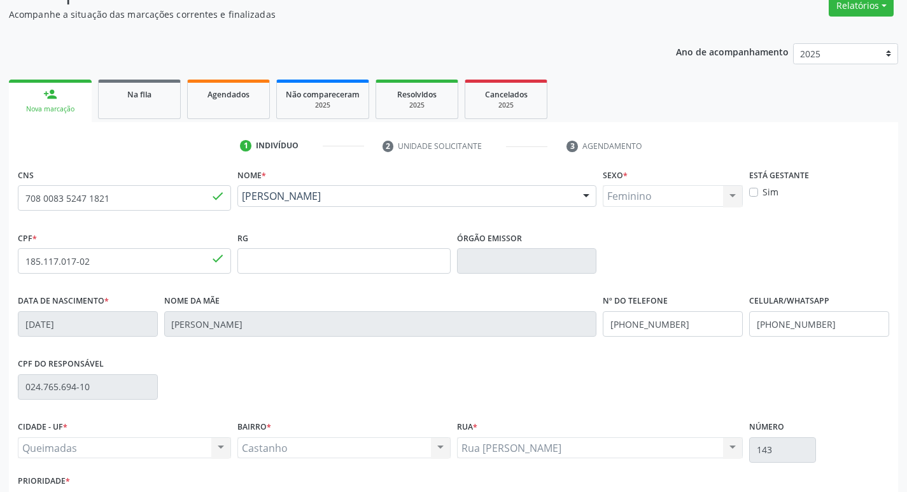
scroll to position [198, 0]
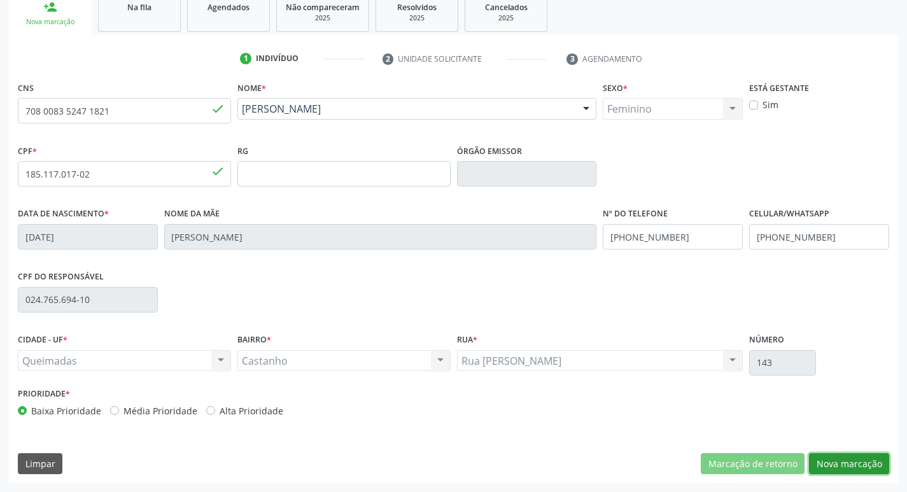
click at [847, 460] on button "Nova marcação" at bounding box center [849, 464] width 80 height 22
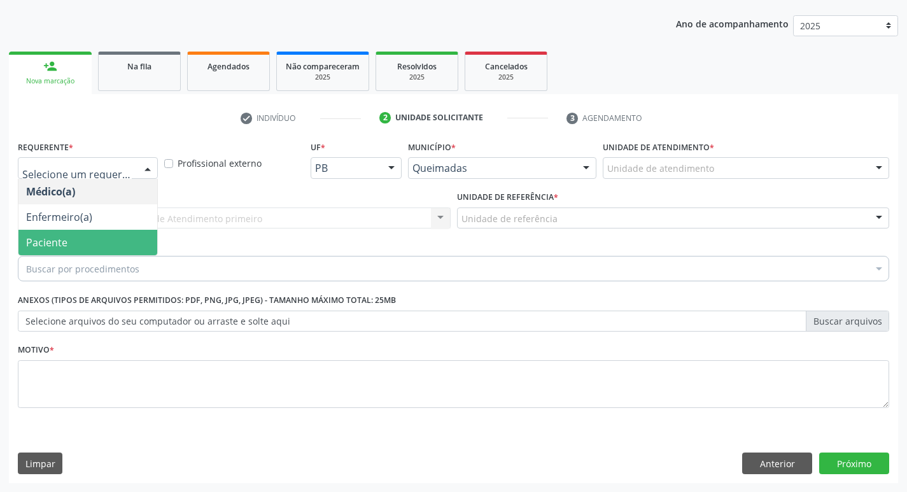
click at [83, 232] on span "Paciente" at bounding box center [87, 242] width 139 height 25
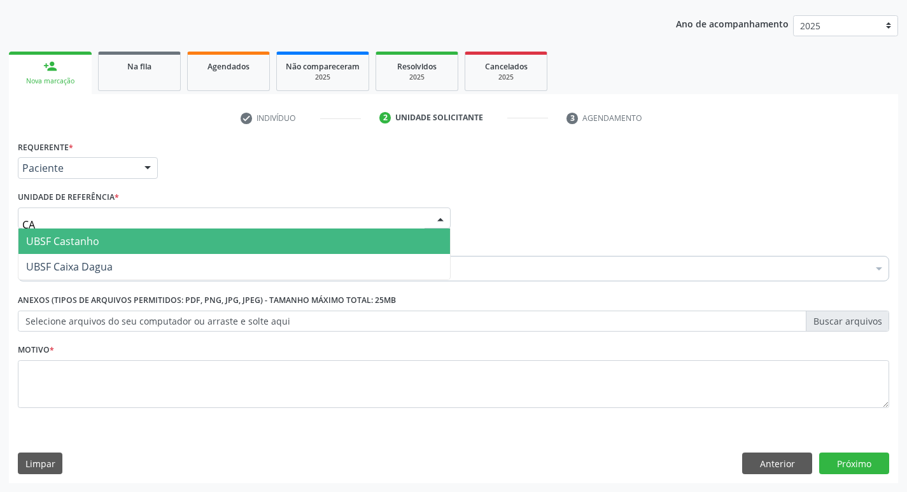
type input "CAS"
click at [84, 227] on input "CAS" at bounding box center [223, 224] width 402 height 25
click at [85, 234] on span "UBSF Castanho" at bounding box center [234, 241] width 432 height 25
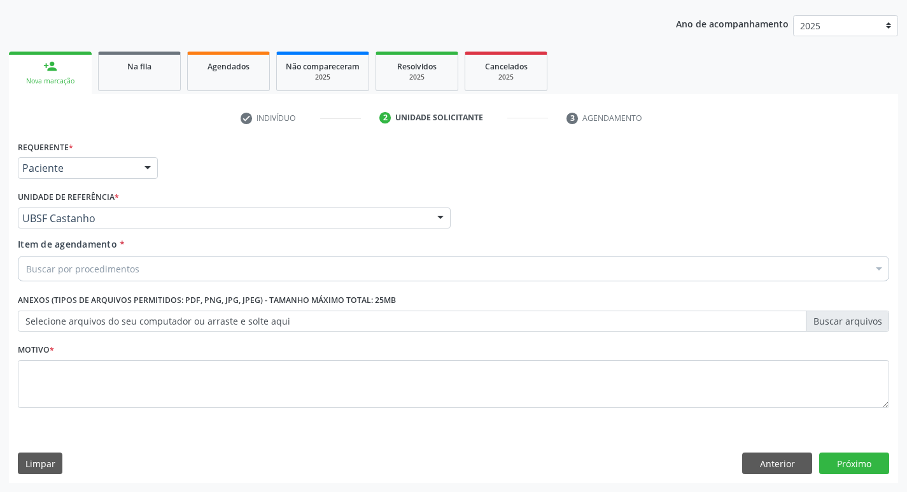
click at [234, 269] on div "Buscar por procedimentos" at bounding box center [453, 268] width 871 height 25
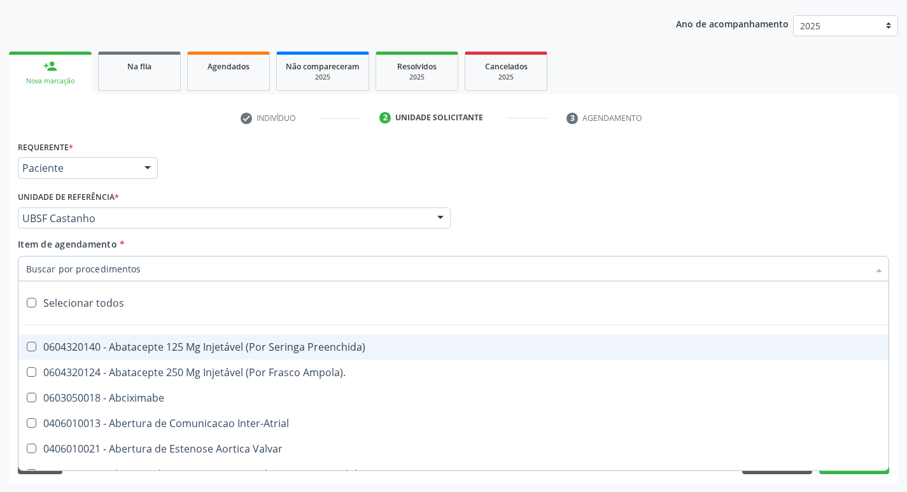
paste input "0205020160"
type input "0205020160"
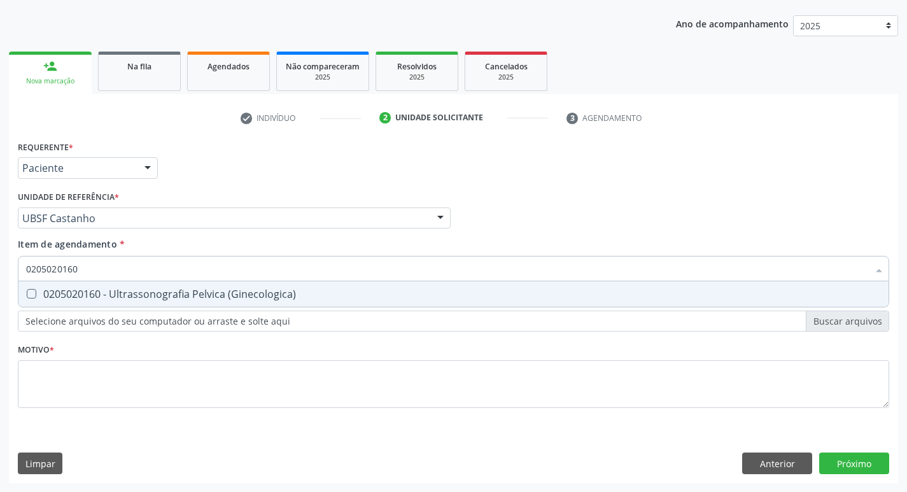
click at [235, 290] on div "0205020160 - Ultrassonografia Pelvica (Ginecologica)" at bounding box center [453, 294] width 855 height 10
checkbox \(Ginecologica\) "true"
click at [178, 411] on div "Requerente * Paciente Médico(a) Enfermeiro(a) Paciente Nenhum resultado encontr…" at bounding box center [453, 281] width 871 height 288
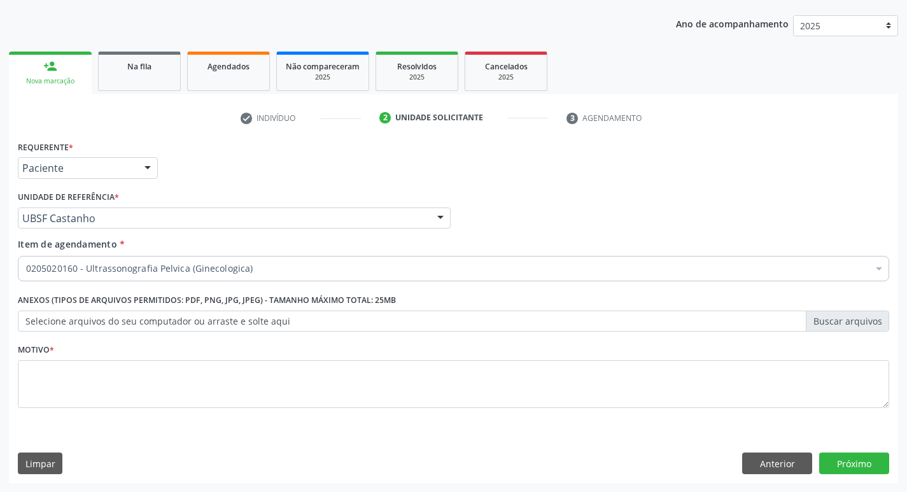
click at [175, 411] on div "Requerente * Paciente Médico(a) Enfermeiro(a) Paciente Nenhum resultado encontr…" at bounding box center [453, 281] width 871 height 288
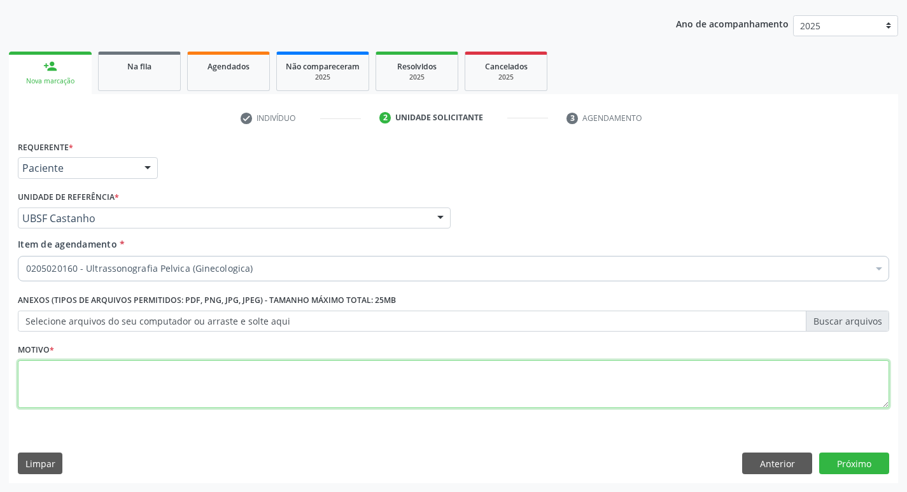
click at [190, 395] on textarea at bounding box center [453, 384] width 871 height 48
type textarea "ROTINA"
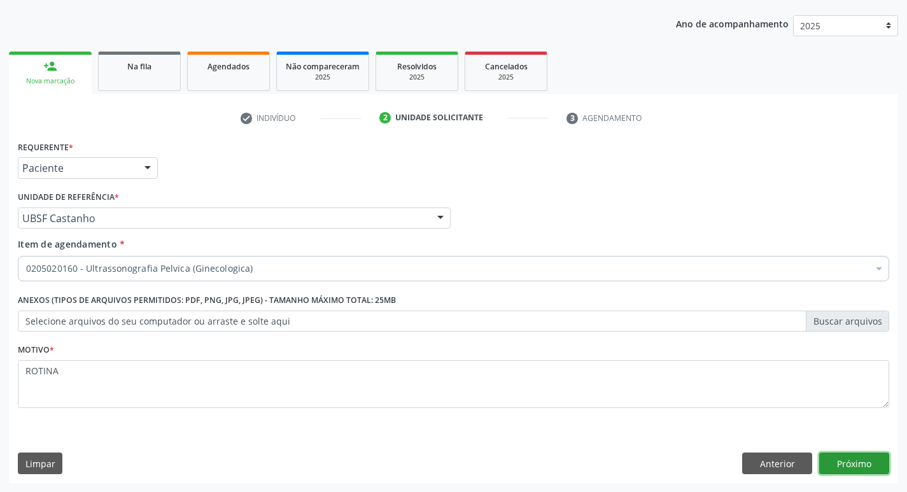
click at [871, 465] on button "Próximo" at bounding box center [854, 464] width 70 height 22
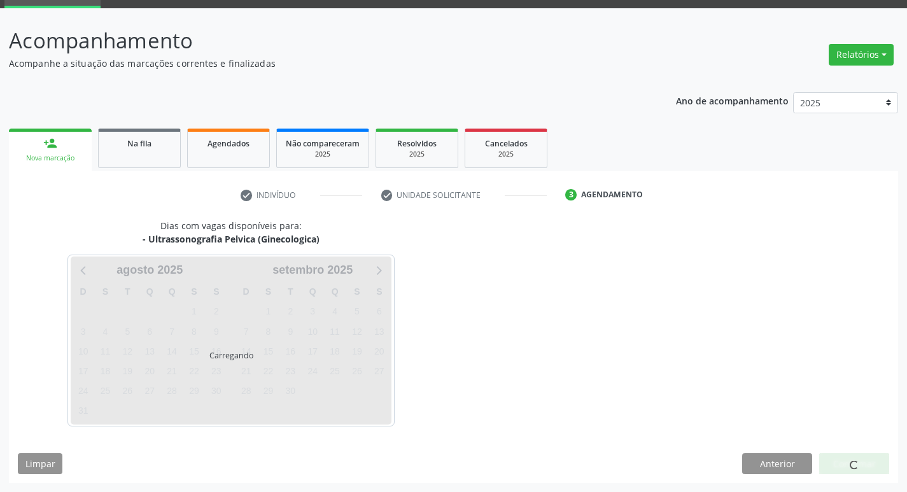
scroll to position [62, 0]
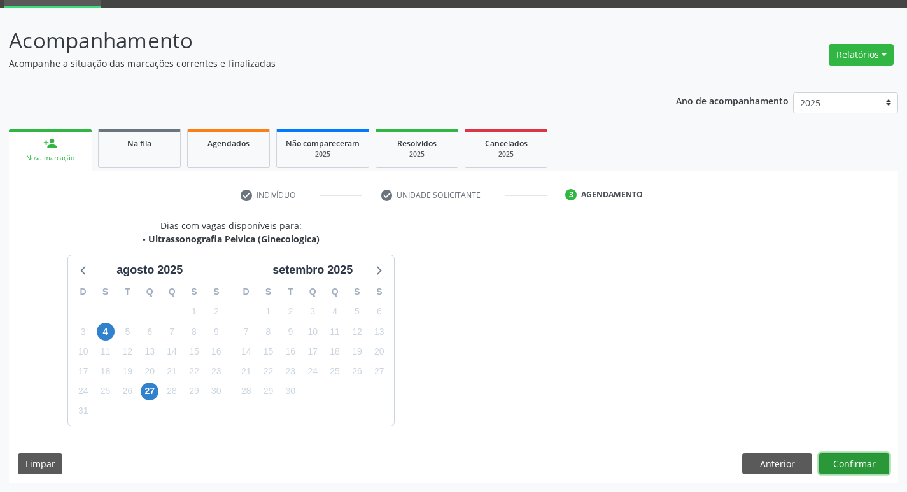
click at [866, 463] on button "Confirmar" at bounding box center [854, 464] width 70 height 22
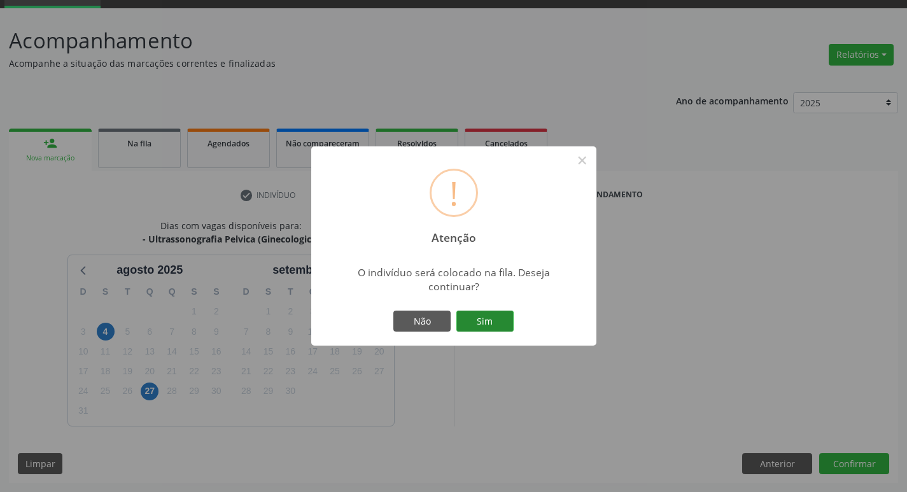
click at [482, 320] on button "Sim" at bounding box center [484, 322] width 57 height 22
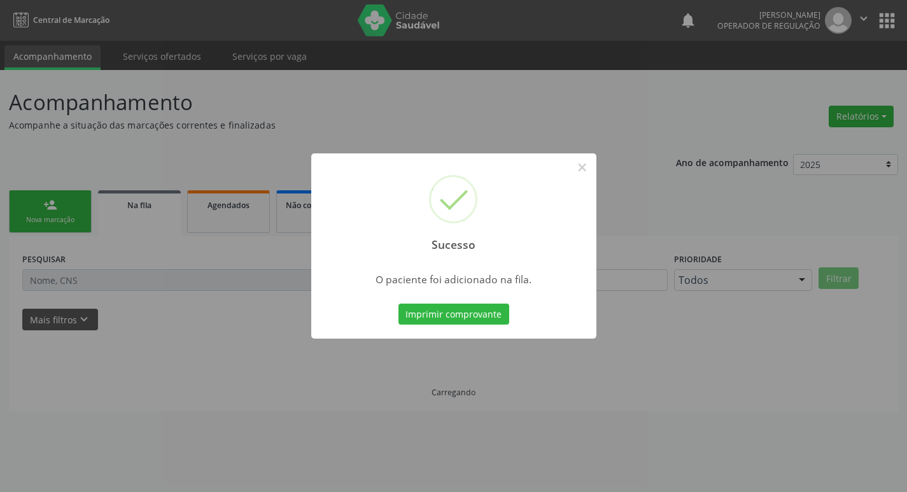
scroll to position [0, 0]
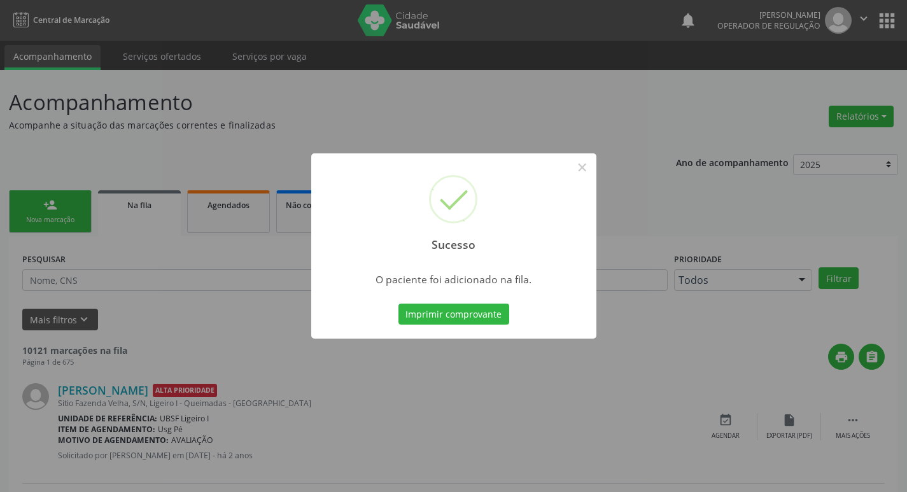
click at [217, 128] on div "Sucesso × O paciente foi adicionado na fila. Imprimir comprovante Cancel" at bounding box center [453, 246] width 907 height 492
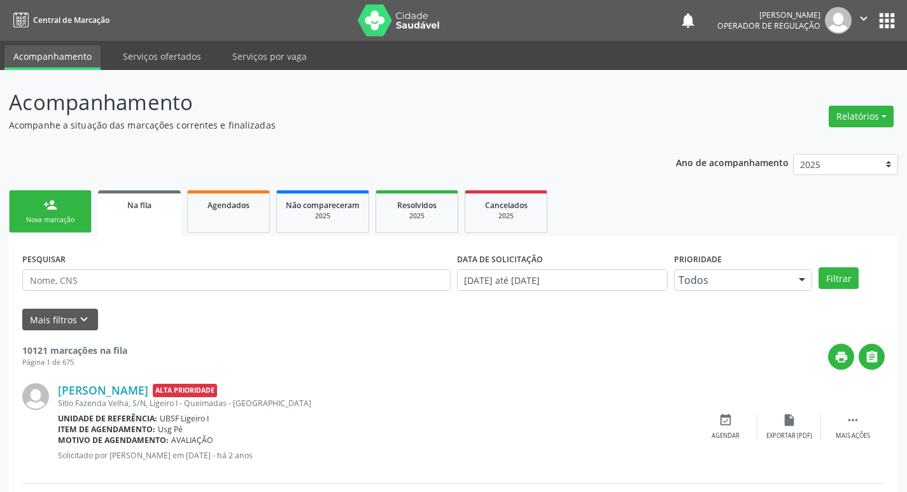
click at [72, 199] on link "person_add Nova marcação" at bounding box center [50, 211] width 83 height 43
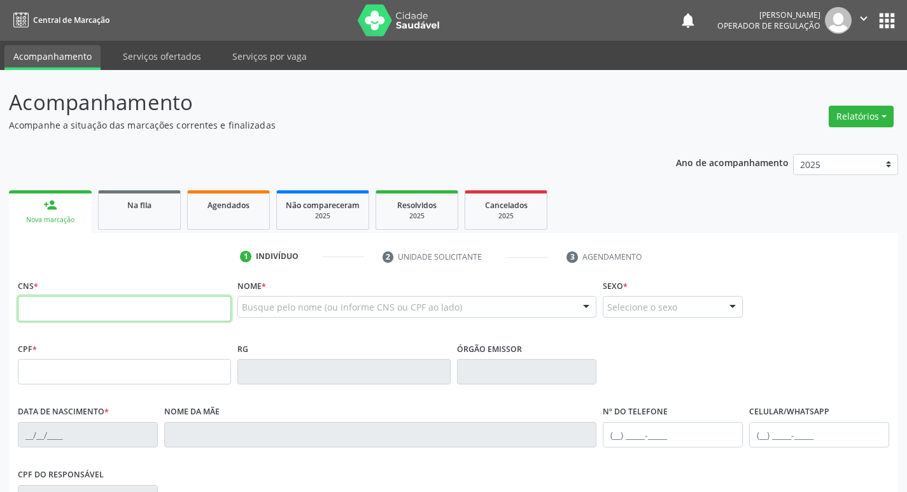
click at [126, 318] on input "text" at bounding box center [124, 308] width 213 height 25
type input "700 4009 9530 8943"
type input "164.605.784-86"
type input "[DATE]"
type input "[PERSON_NAME]"
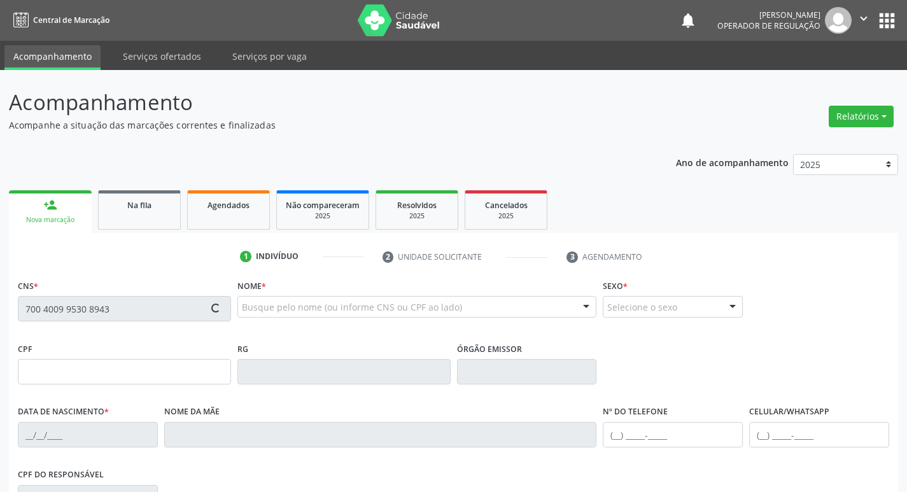
type input "[PHONE_NUMBER]"
type input "691.646.574-34"
type input "188"
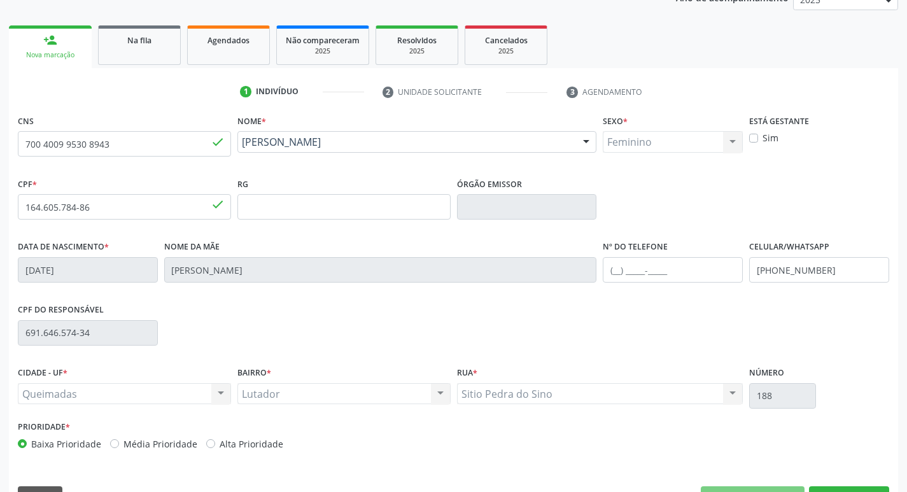
scroll to position [198, 0]
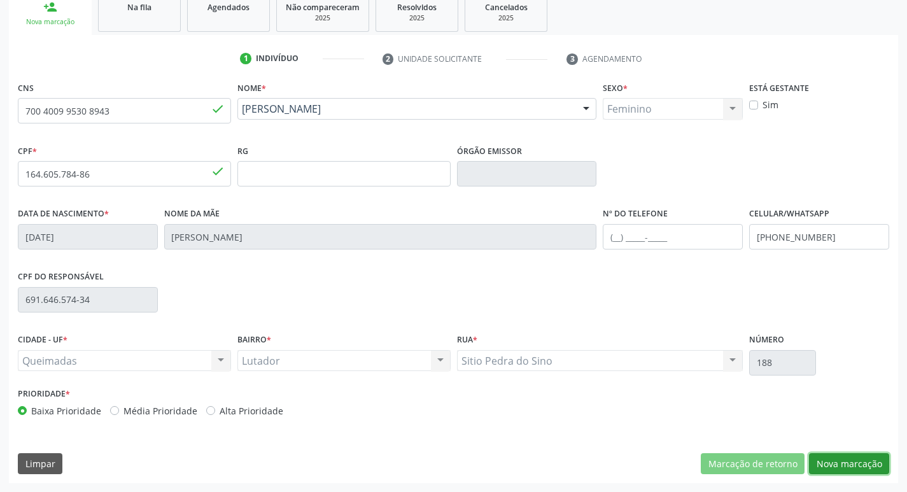
click at [850, 465] on button "Nova marcação" at bounding box center [849, 464] width 80 height 22
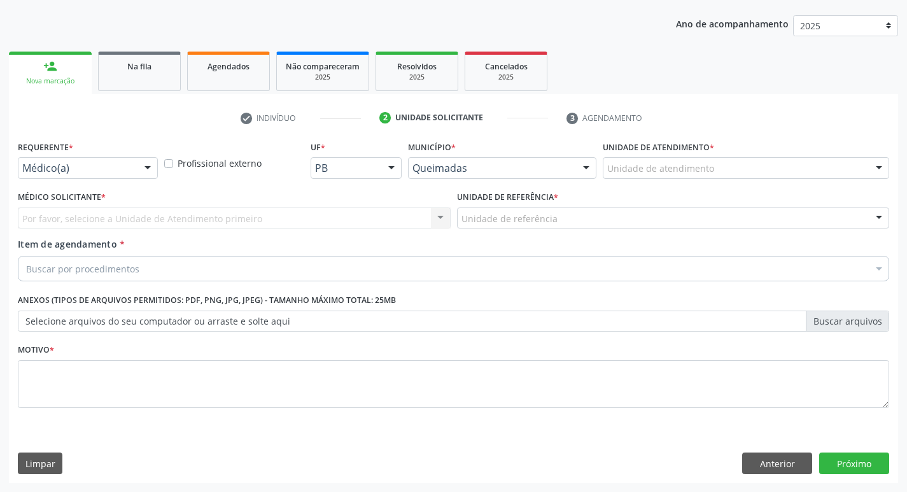
scroll to position [139, 0]
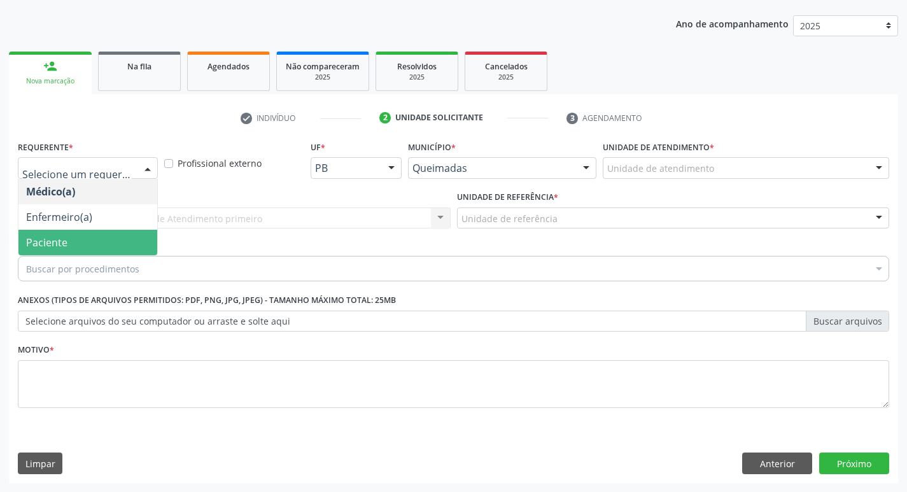
click at [84, 246] on span "Paciente" at bounding box center [87, 242] width 139 height 25
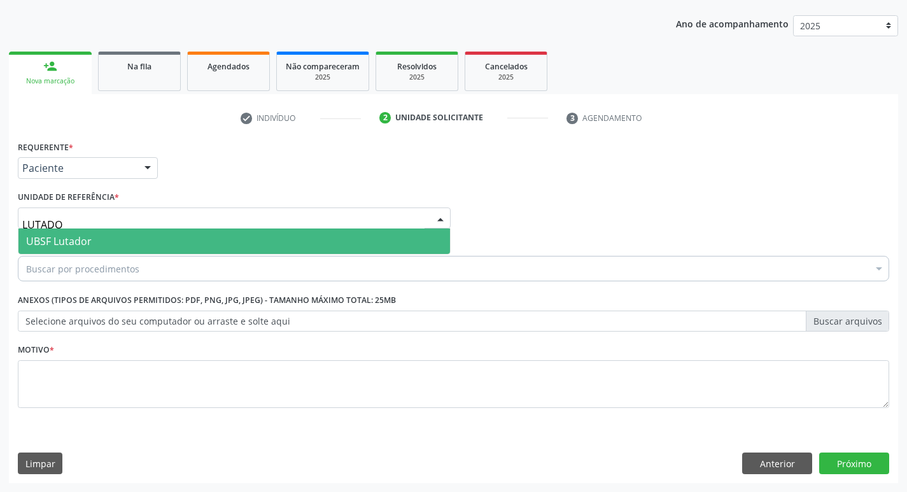
type input "LUTADOR"
click at [93, 241] on span "UBSF Lutador" at bounding box center [234, 241] width 432 height 25
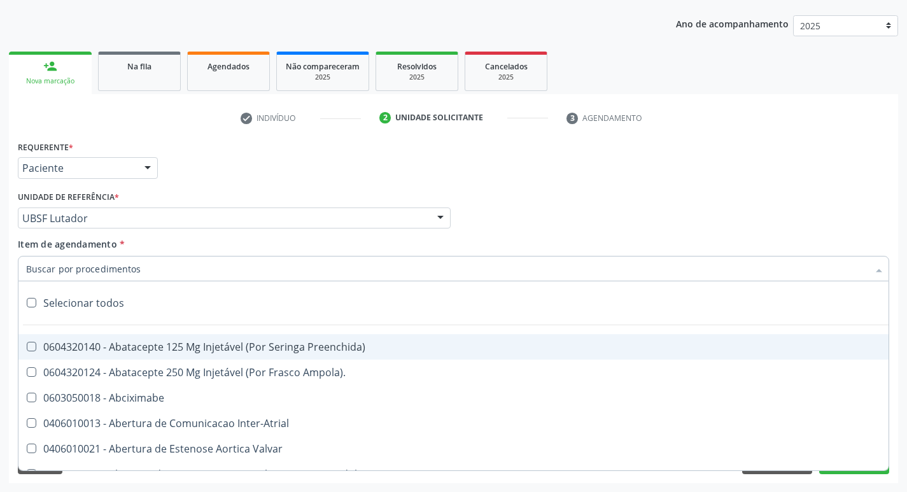
paste input "0205020160"
type input "0205020160"
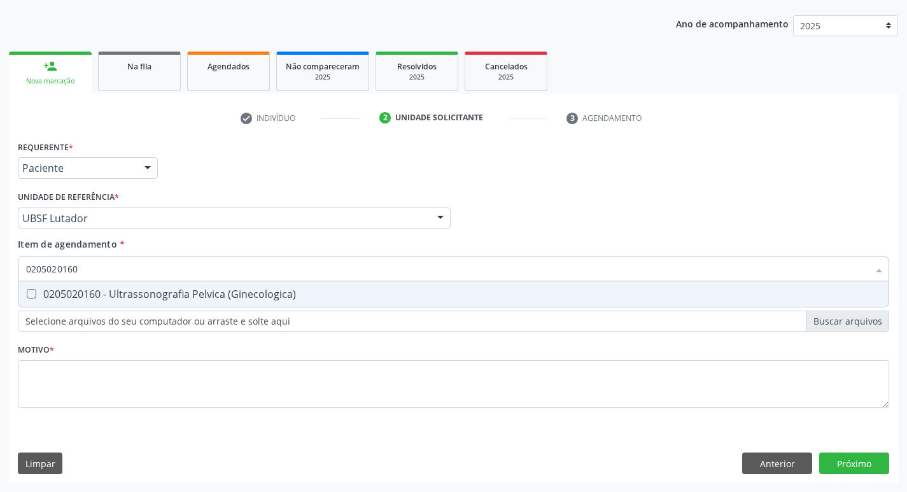
click at [88, 289] on div "0205020160 - Ultrassonografia Pelvica (Ginecologica)" at bounding box center [453, 294] width 855 height 10
checkbox \(Ginecologica\) "true"
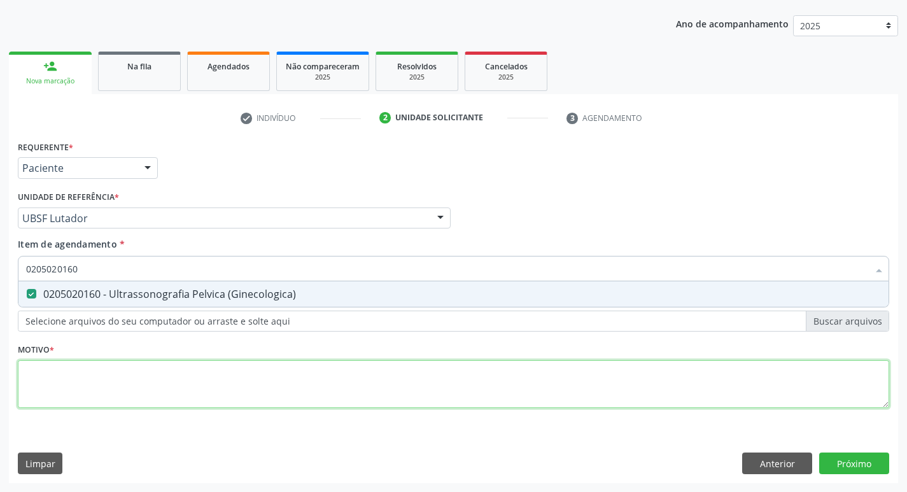
click at [55, 363] on div "Requerente * Paciente Médico(a) Enfermeiro(a) Paciente Nenhum resultado encontr…" at bounding box center [453, 281] width 871 height 288
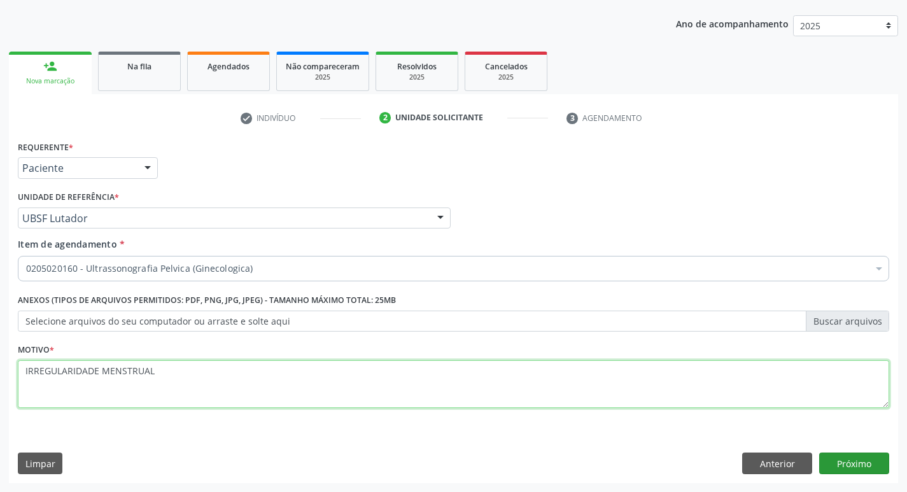
type textarea "IRREGULARIDADE MENSTRUAL"
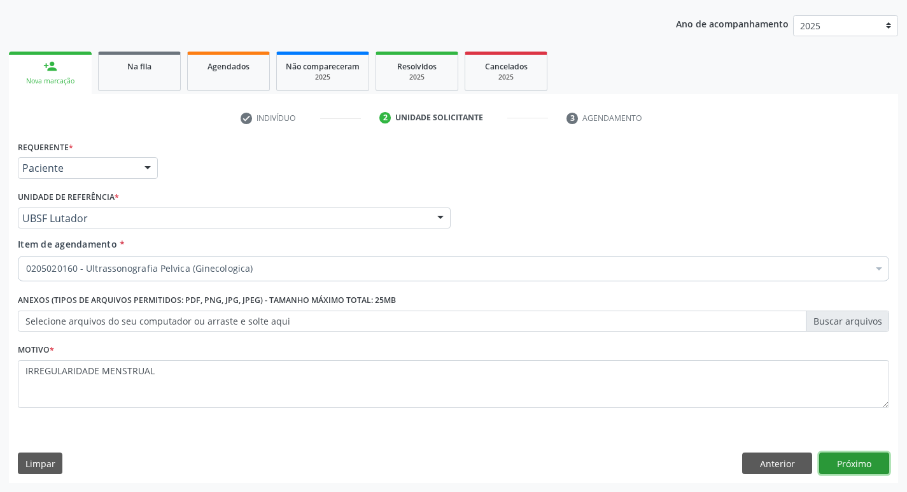
click at [848, 455] on button "Próximo" at bounding box center [854, 464] width 70 height 22
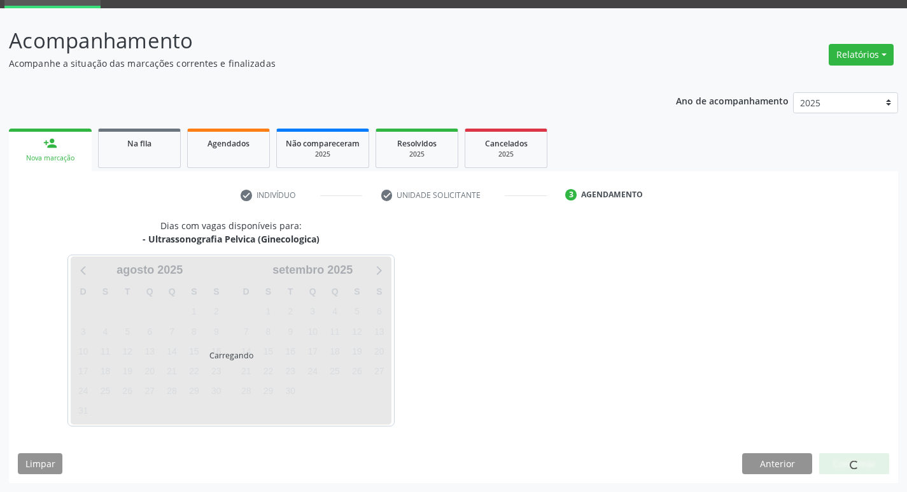
scroll to position [62, 0]
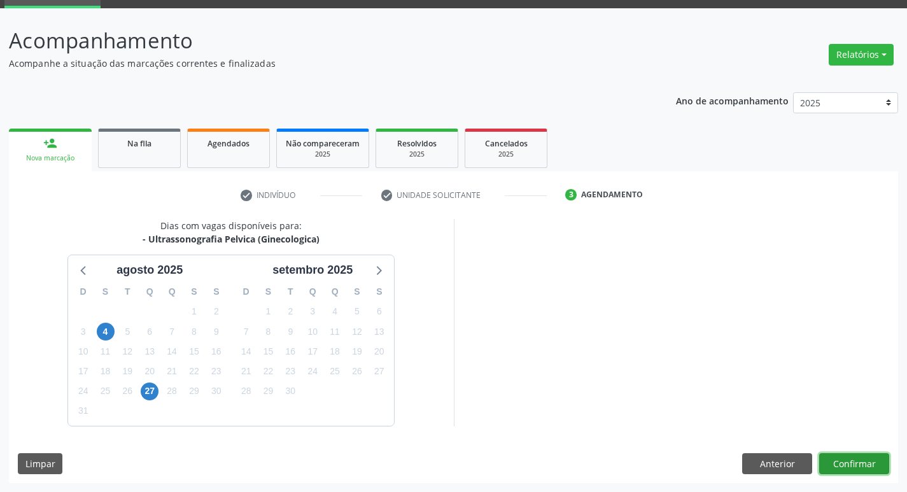
click at [847, 458] on button "Confirmar" at bounding box center [854, 464] width 70 height 22
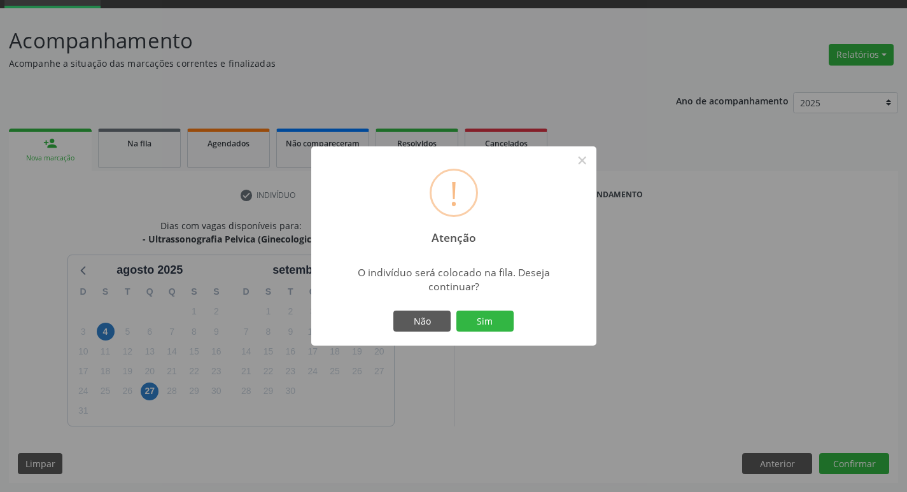
click at [486, 308] on div "Não Sim" at bounding box center [454, 321] width 126 height 27
click at [486, 314] on button "Sim" at bounding box center [484, 322] width 57 height 22
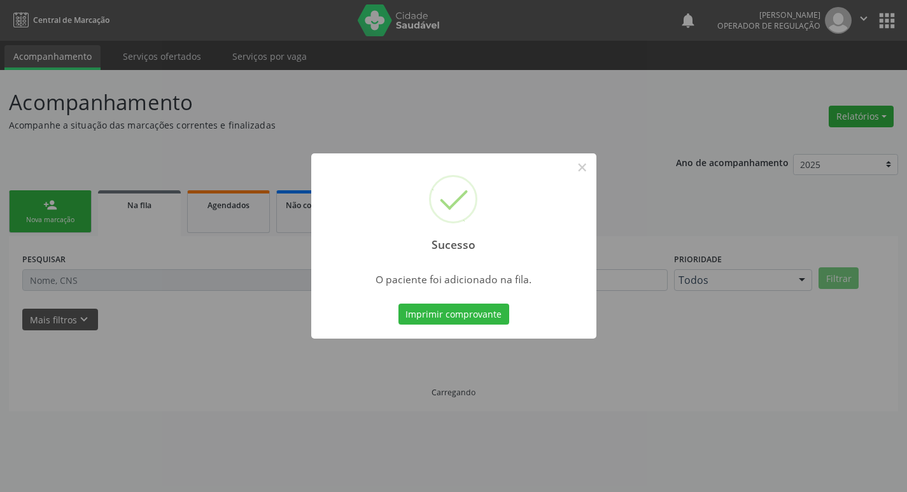
scroll to position [0, 0]
